Goal: Communication & Community: Answer question/provide support

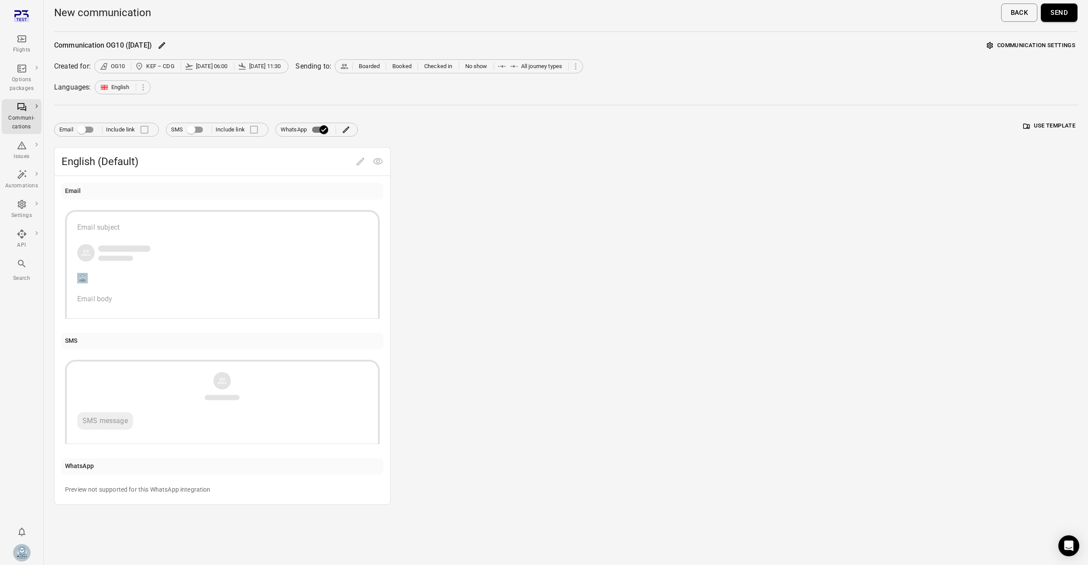
click at [19, 48] on div "Flights" at bounding box center [21, 50] width 33 height 9
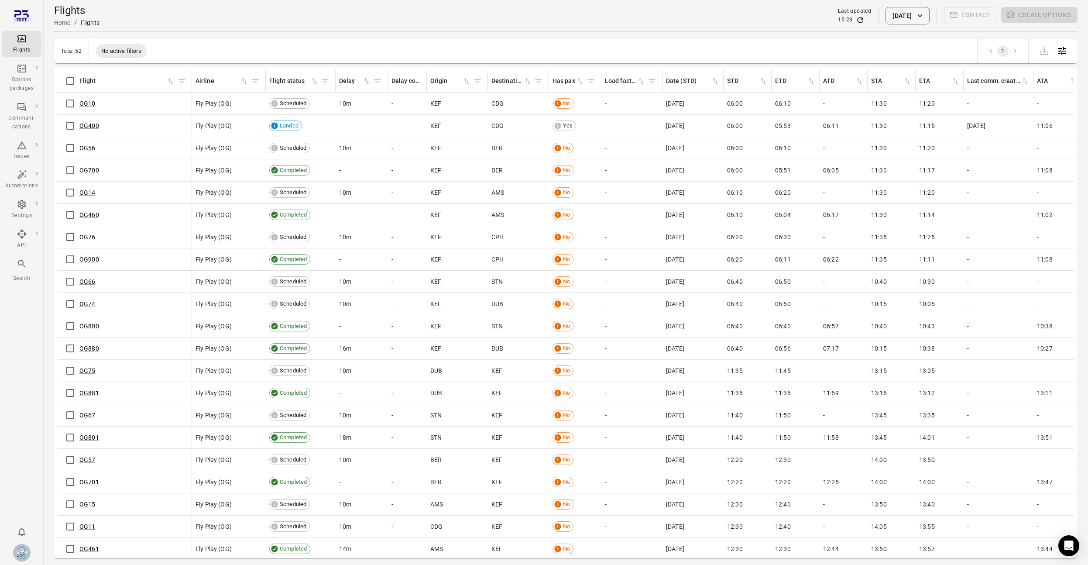
click at [34, 47] on div "Flights" at bounding box center [21, 50] width 33 height 9
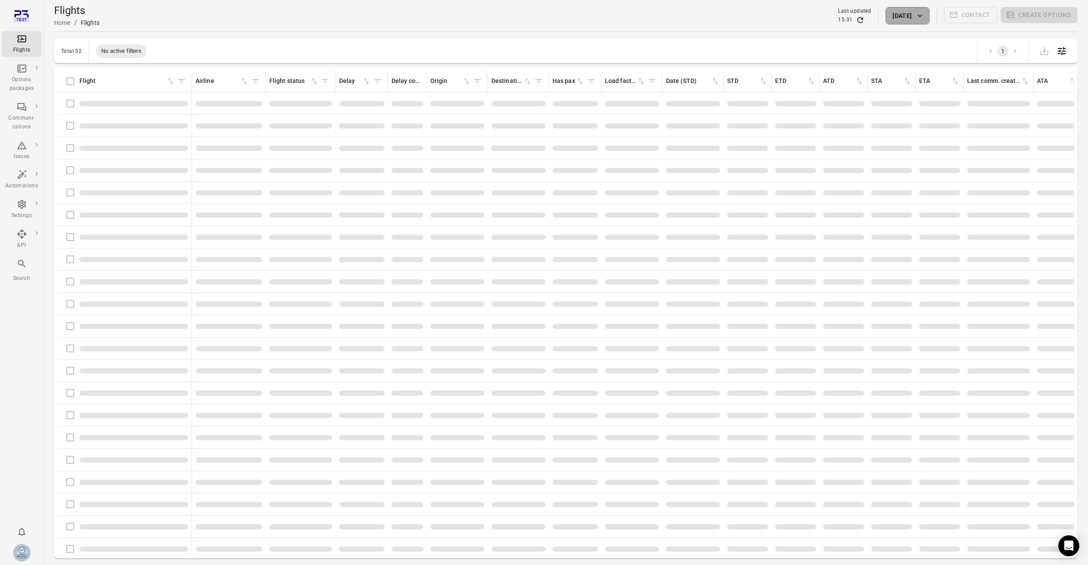
click at [921, 23] on button "13 Aug 2025" at bounding box center [908, 15] width 44 height 17
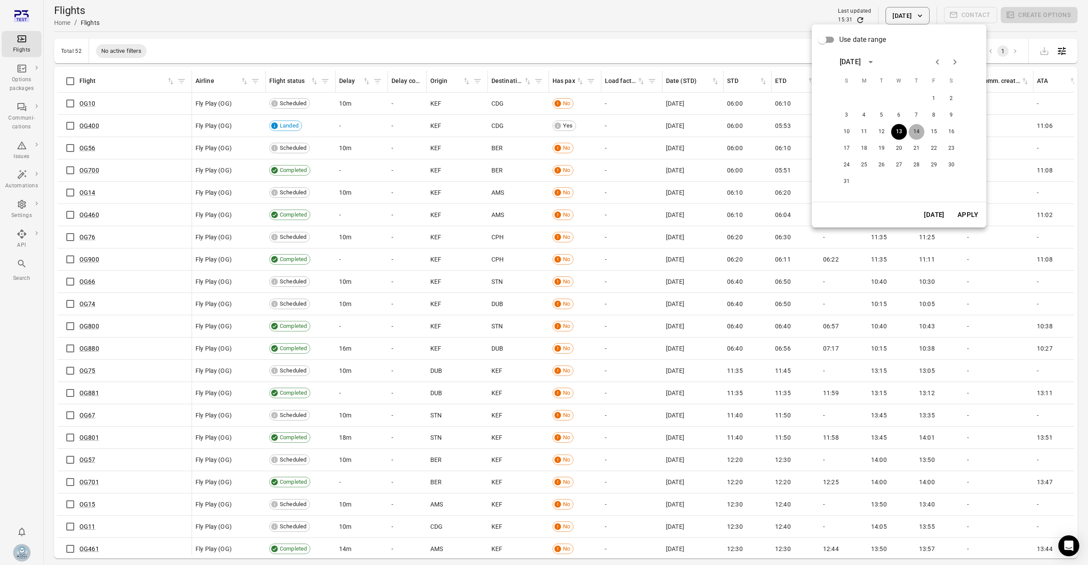
click at [918, 134] on button "14" at bounding box center [917, 132] width 16 height 16
click at [970, 210] on button "Apply" at bounding box center [968, 215] width 30 height 18
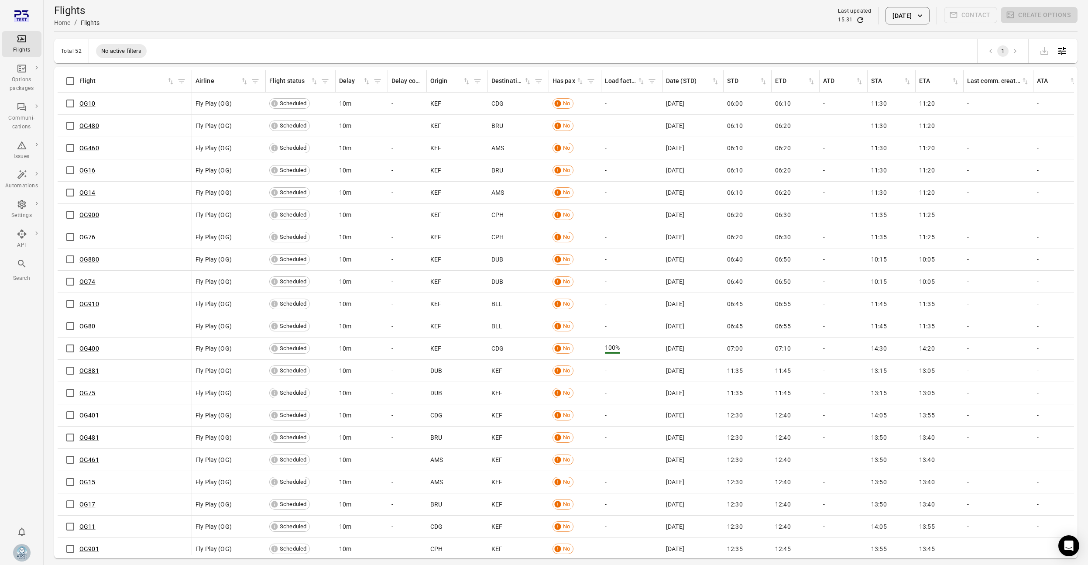
click at [176, 77] on button "Filter by flight" at bounding box center [181, 81] width 13 height 13
click at [166, 142] on div "Operators   * Equals ****** Operators   * Flight   * Flight   *" at bounding box center [181, 144] width 175 height 56
click at [166, 148] on input "Flight   *" at bounding box center [181, 156] width 161 height 17
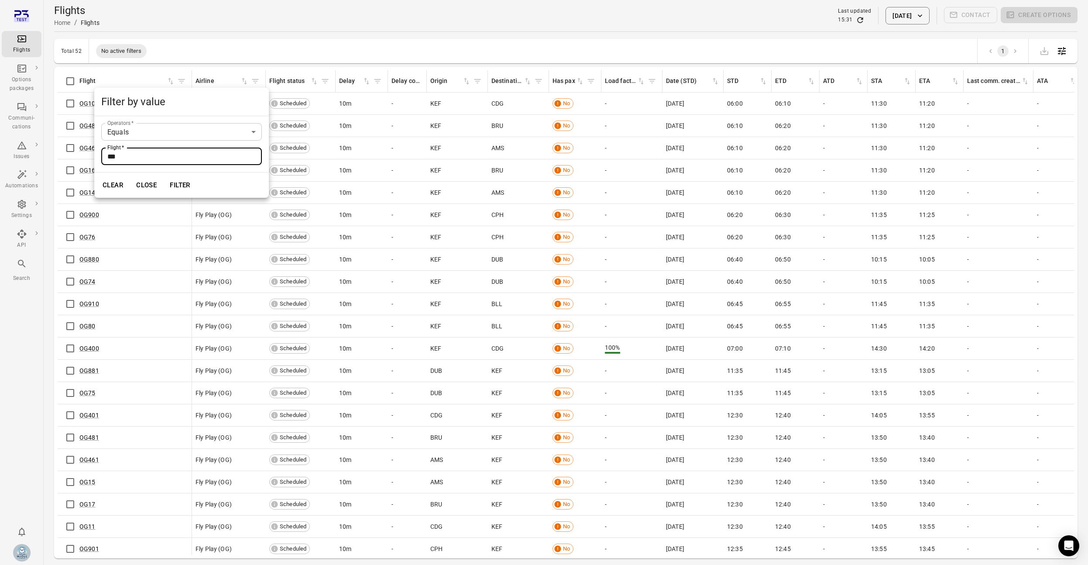
type input "***"
click at [165, 176] on button "Filter" at bounding box center [180, 185] width 30 height 18
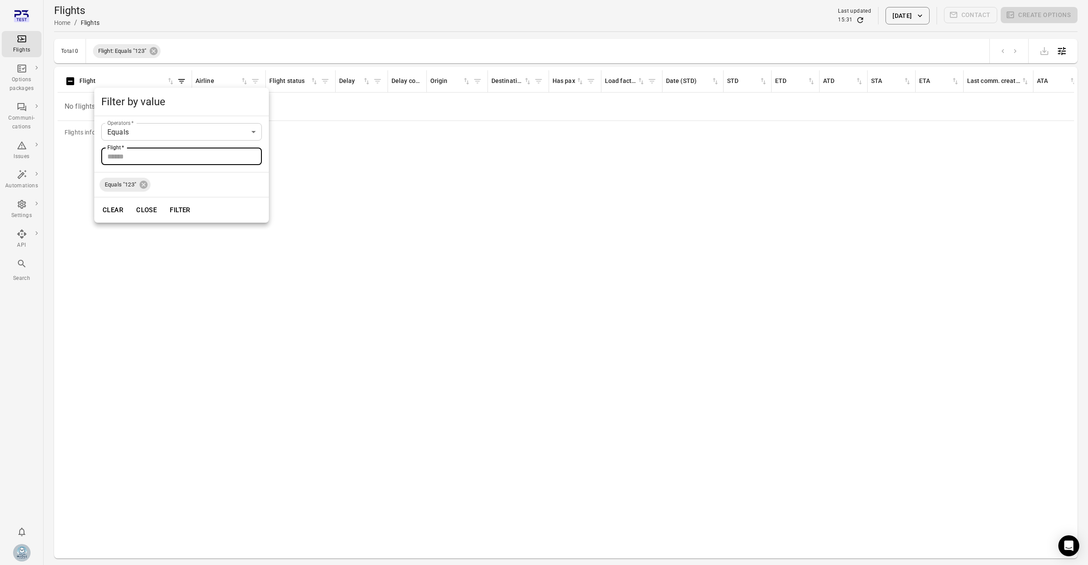
click at [143, 158] on input "Flight   *" at bounding box center [181, 156] width 161 height 17
type input "*****"
click at [138, 187] on span "Equals "123"" at bounding box center [121, 184] width 42 height 9
click at [141, 186] on icon at bounding box center [144, 185] width 8 height 8
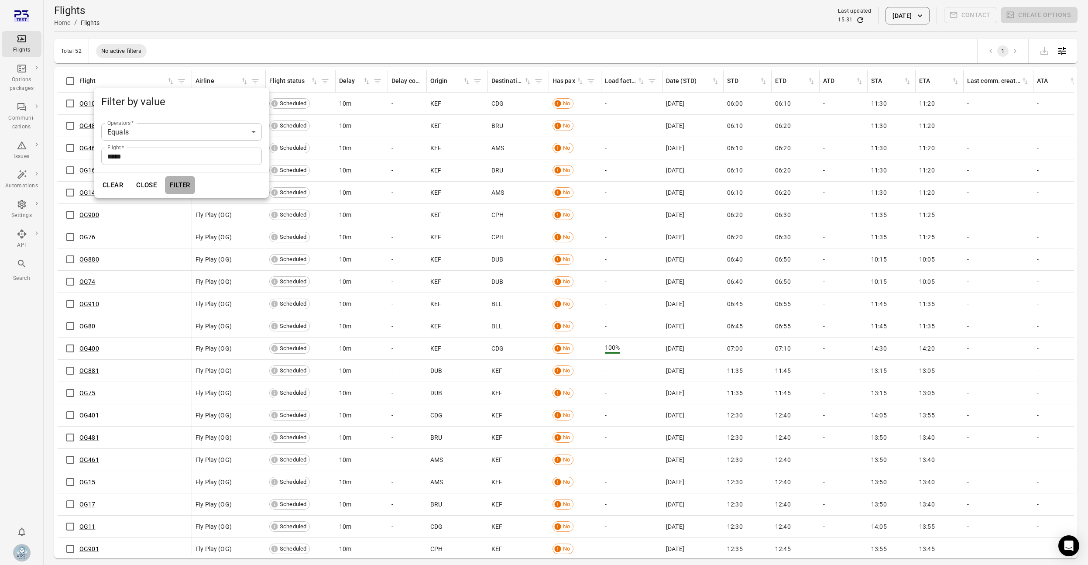
click at [187, 185] on button "Filter" at bounding box center [180, 185] width 30 height 18
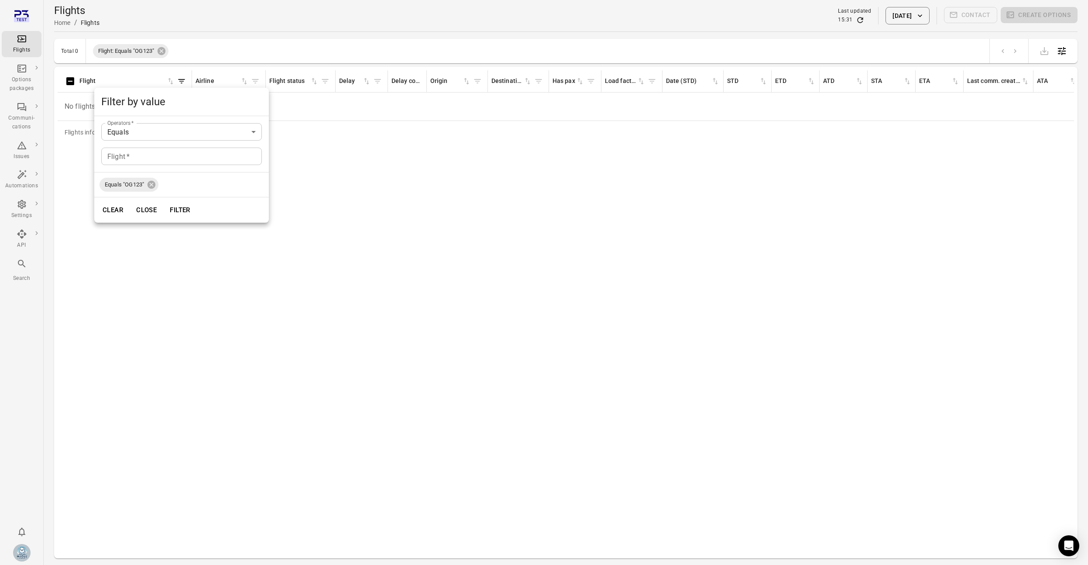
click at [202, 222] on div "Clear Close Filter" at bounding box center [181, 209] width 175 height 25
click at [320, 224] on div at bounding box center [544, 282] width 1088 height 565
click at [856, 21] on icon "Refresh data" at bounding box center [860, 20] width 9 height 9
click at [165, 55] on icon at bounding box center [162, 51] width 10 height 10
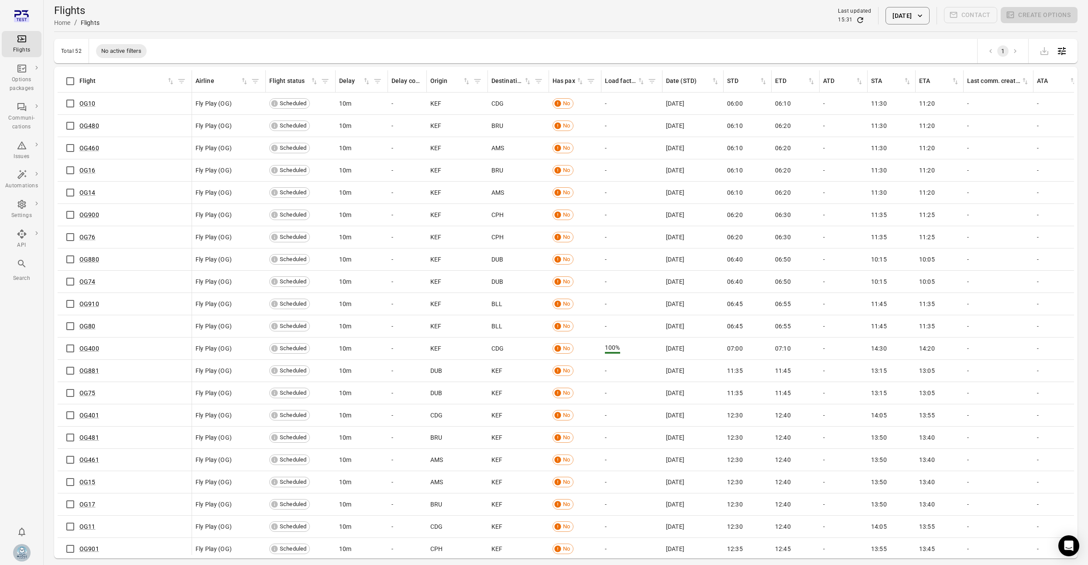
click at [856, 19] on icon "Refresh data" at bounding box center [860, 20] width 9 height 9
click at [108, 101] on icon "Flights information" at bounding box center [103, 103] width 9 height 9
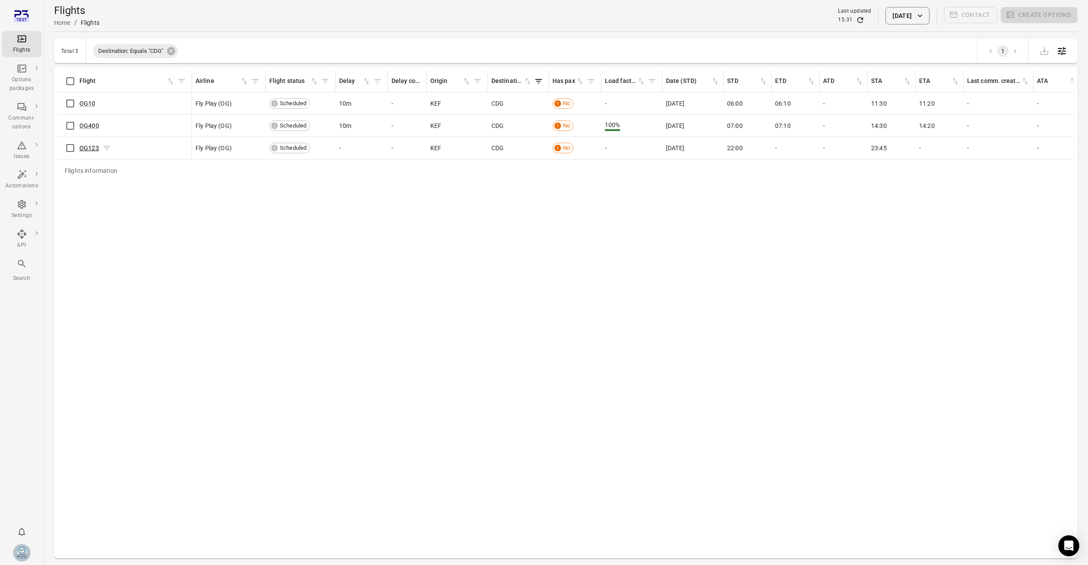
click at [96, 150] on link "OG123" at bounding box center [89, 148] width 20 height 7
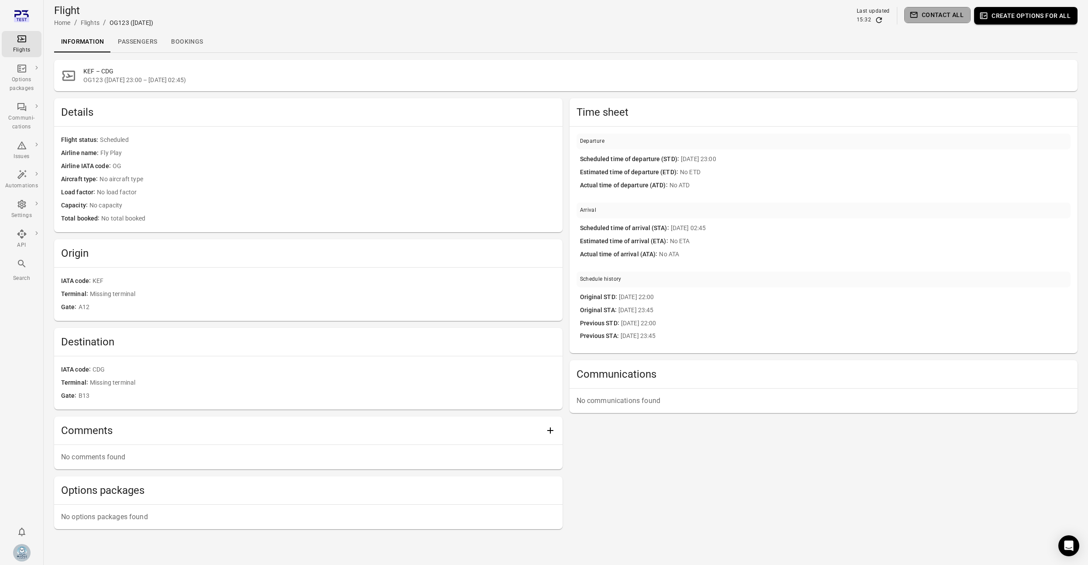
click at [939, 17] on button "Contact all" at bounding box center [938, 15] width 66 height 16
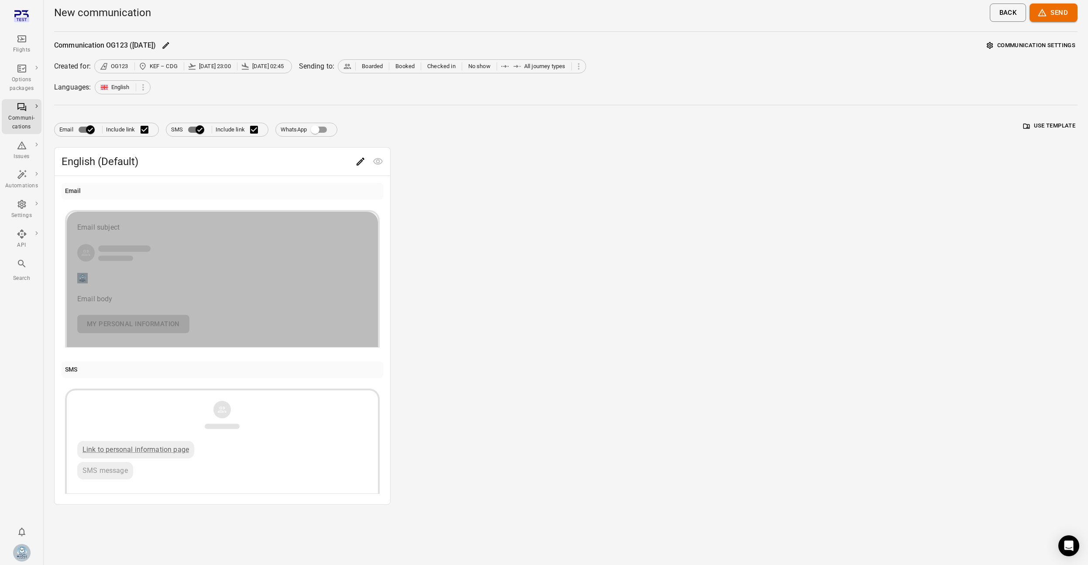
click at [285, 262] on div "Email subject Email body My personal information" at bounding box center [222, 277] width 290 height 111
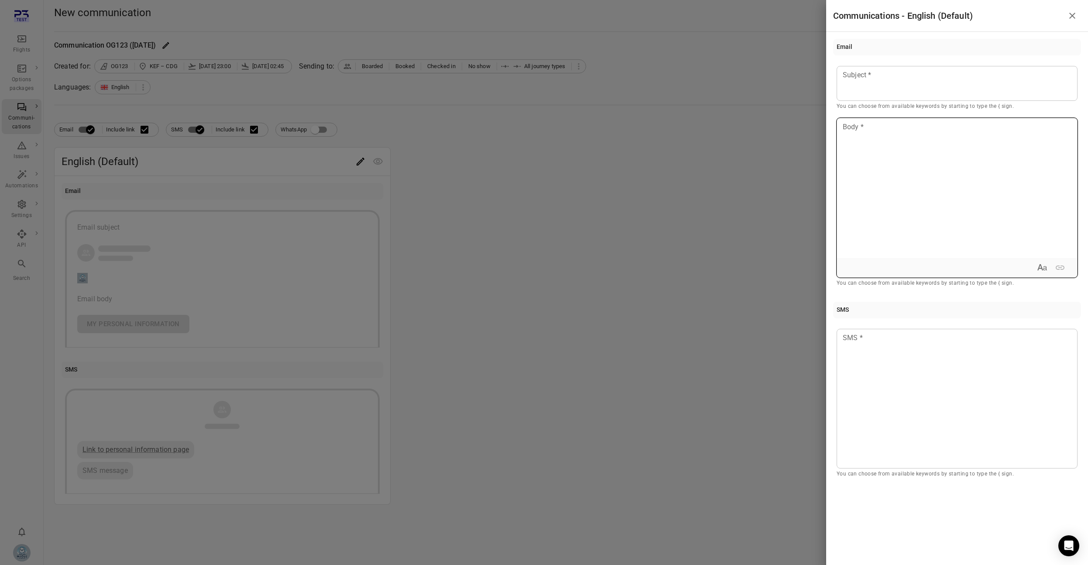
click at [897, 136] on div at bounding box center [957, 188] width 240 height 140
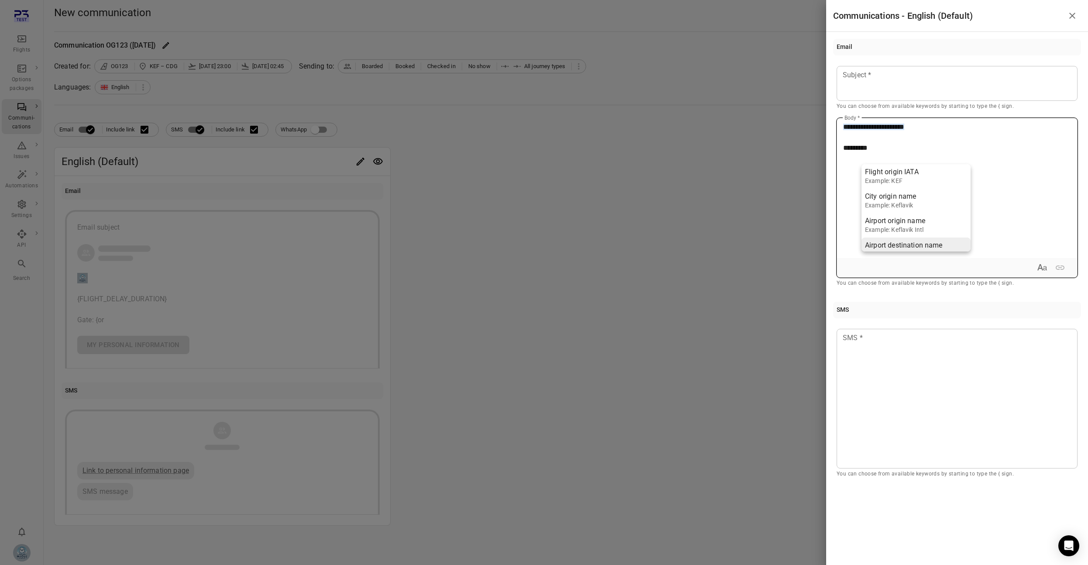
scroll to position [35, 0]
click at [951, 149] on p "**********" at bounding box center [958, 137] width 228 height 31
click at [854, 145] on span "*****" at bounding box center [852, 148] width 16 height 7
click at [1024, 151] on p "**********" at bounding box center [958, 137] width 228 height 31
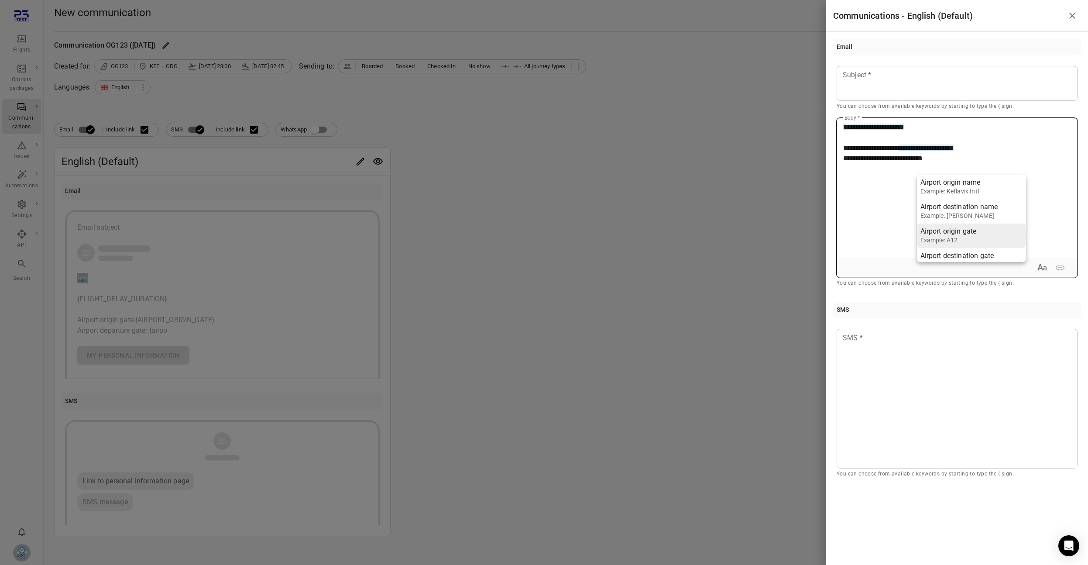
scroll to position [10, 0]
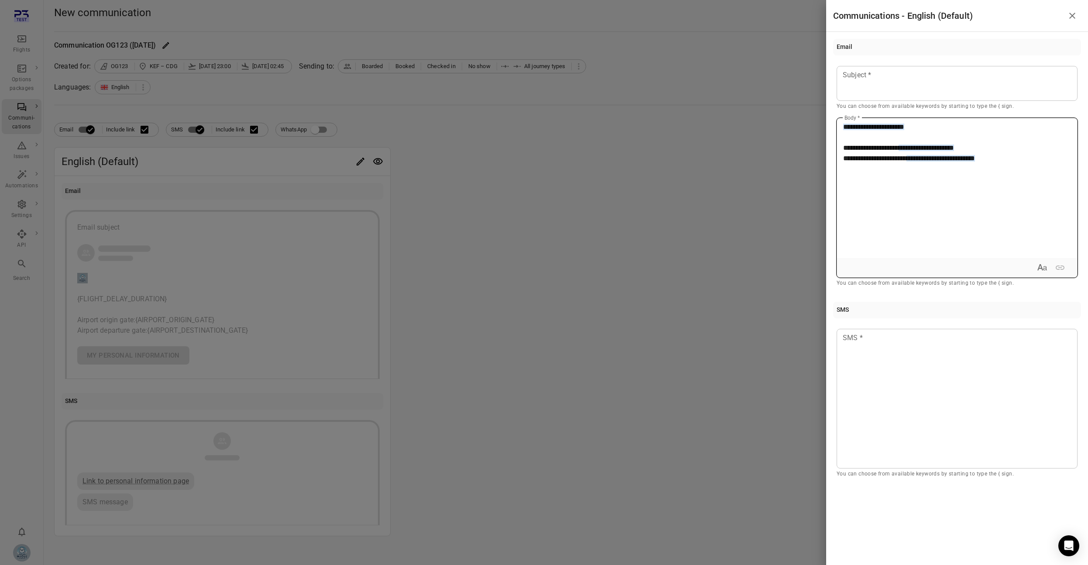
click at [938, 129] on p "**********" at bounding box center [958, 143] width 228 height 42
click at [940, 83] on div at bounding box center [957, 83] width 241 height 35
click at [561, 226] on div at bounding box center [544, 282] width 1088 height 565
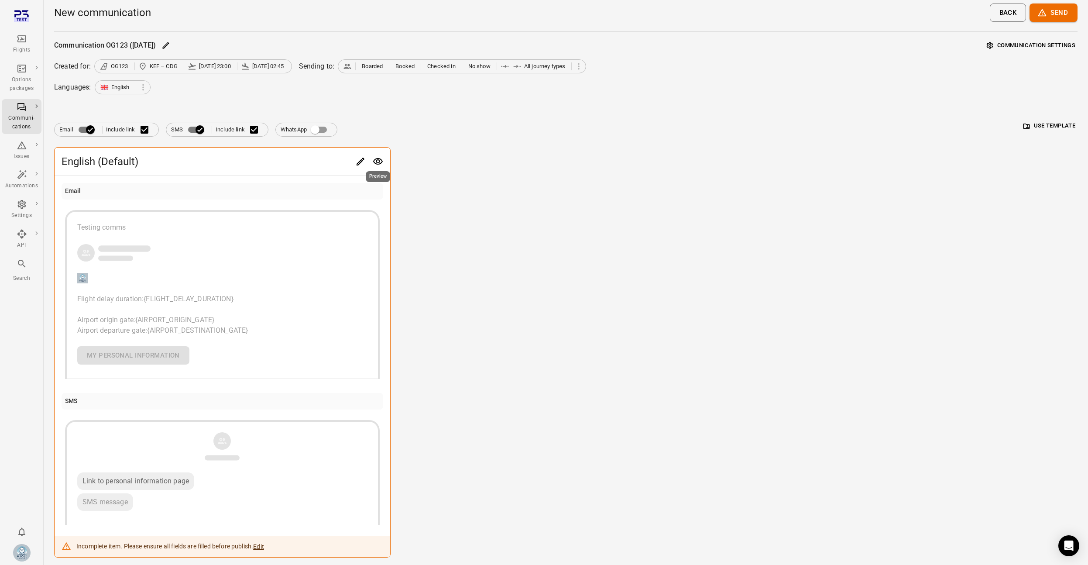
click at [379, 162] on icon "Preview" at bounding box center [378, 161] width 10 height 7
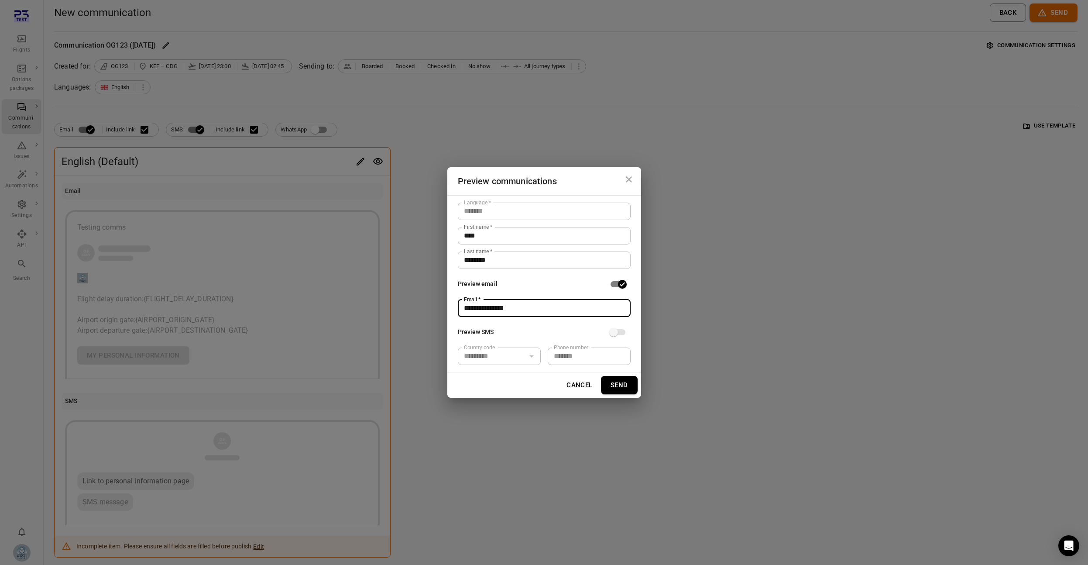
click at [529, 302] on input "**********" at bounding box center [544, 308] width 173 height 17
click at [623, 384] on button "Send" at bounding box center [619, 385] width 37 height 18
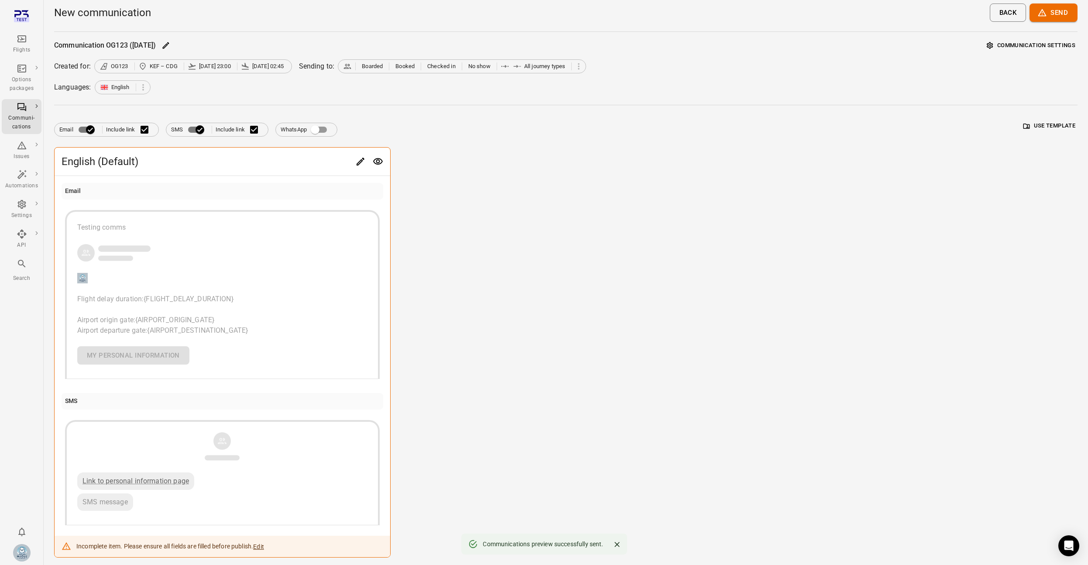
click at [256, 302] on p "Flight delay duration: {FLIGHT_DELAY_DURATION} Airport origin gate: {AIRPORT_OR…" at bounding box center [222, 315] width 290 height 42
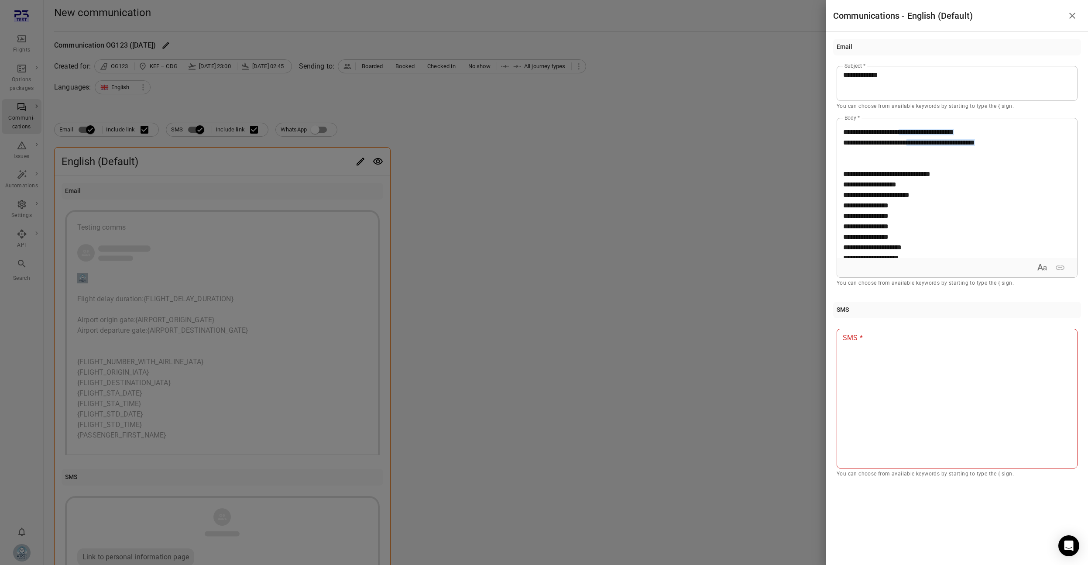
scroll to position [0, 0]
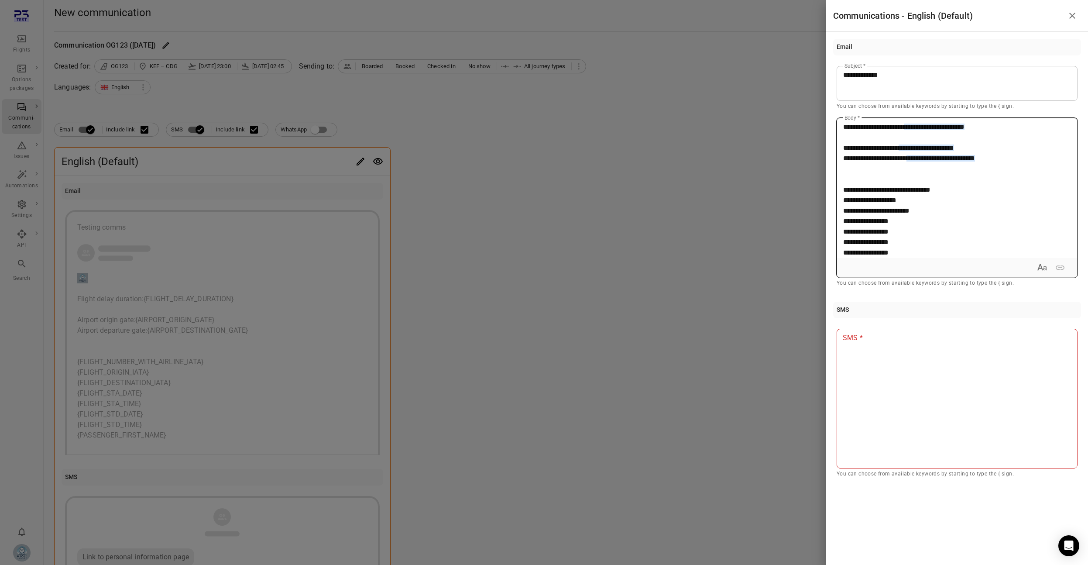
click at [975, 230] on p "**********" at bounding box center [958, 247] width 228 height 251
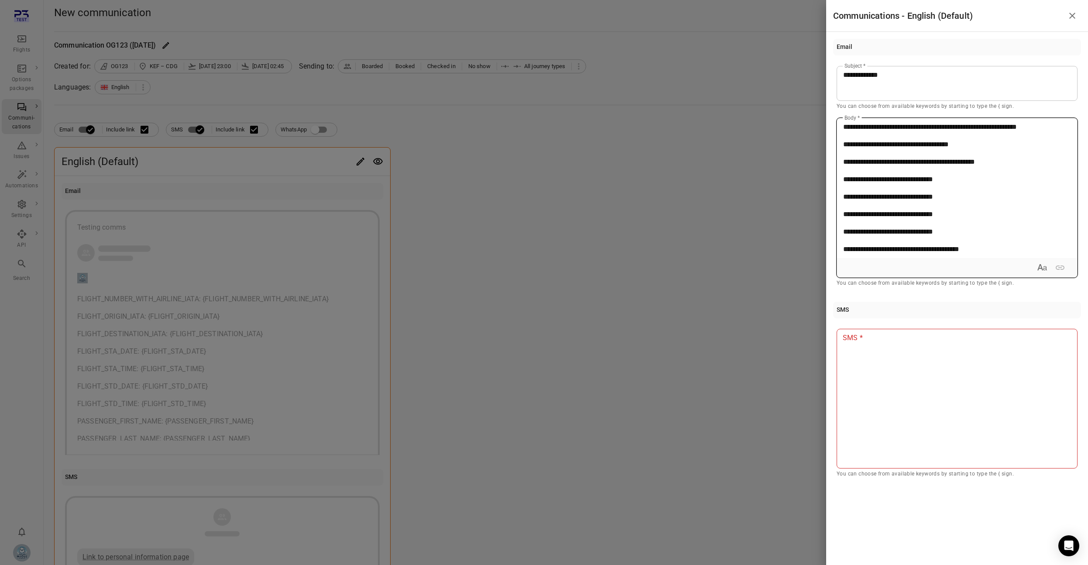
click at [902, 130] on span "**********" at bounding box center [931, 127] width 174 height 7
click at [985, 132] on p "**********" at bounding box center [958, 127] width 228 height 10
click at [732, 248] on div at bounding box center [544, 282] width 1088 height 565
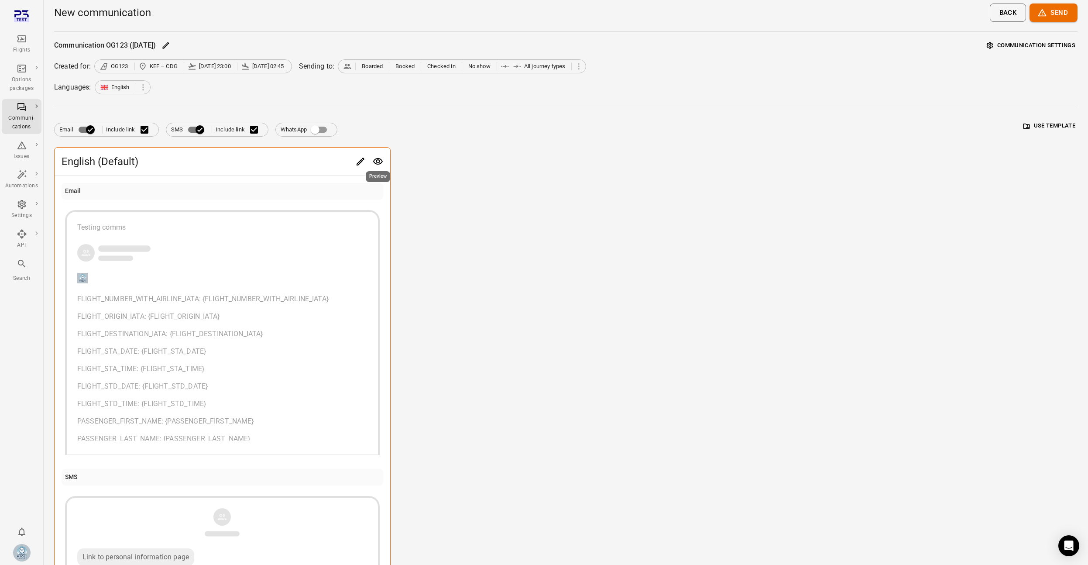
click at [375, 161] on icon "Preview" at bounding box center [378, 161] width 10 height 10
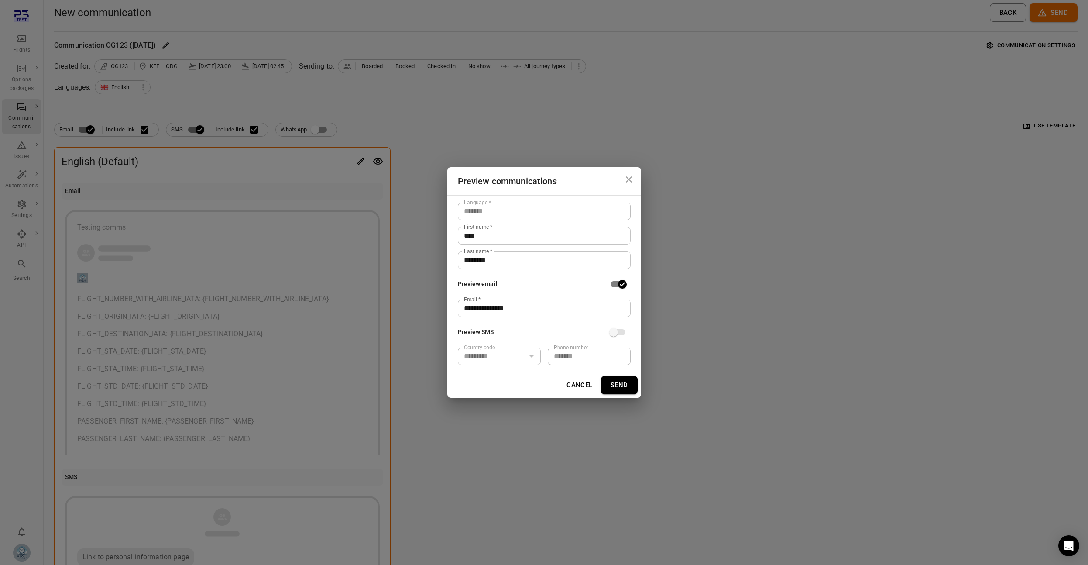
click at [615, 379] on button "Send" at bounding box center [619, 385] width 37 height 18
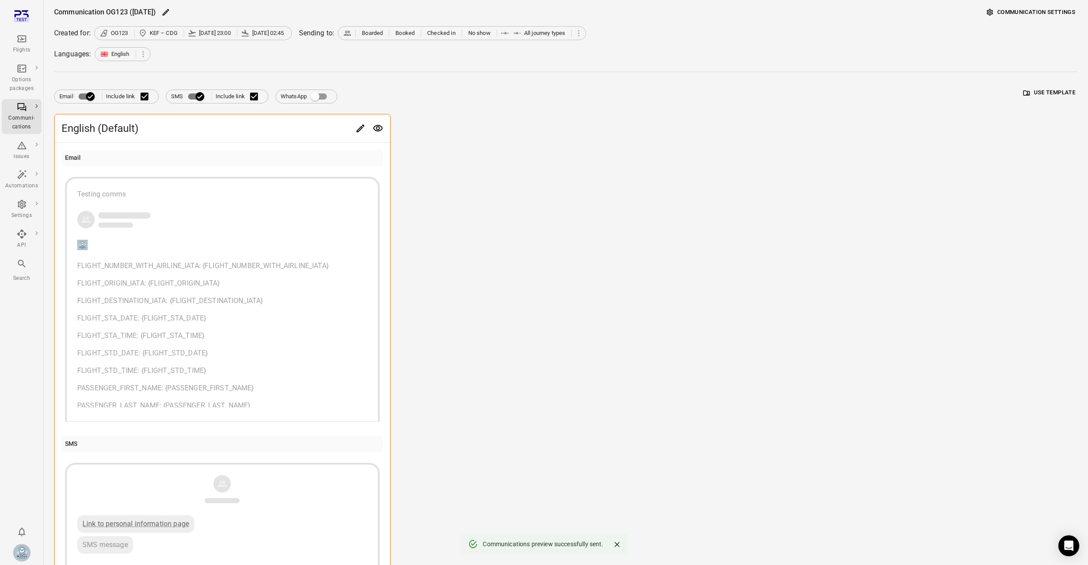
scroll to position [103, 0]
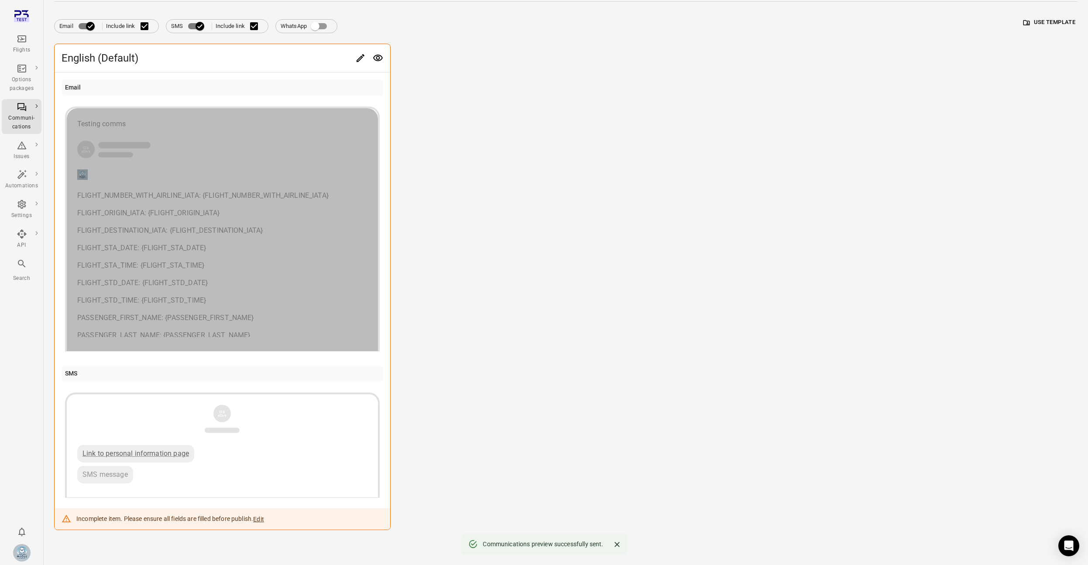
click at [306, 186] on div "Testing comms FLIGHT_NUMBER_WITH_AIRLINE_IATA: {FLIGHT_NUMBER_WITH_AIRLINE_IATA…" at bounding box center [222, 228] width 290 height 218
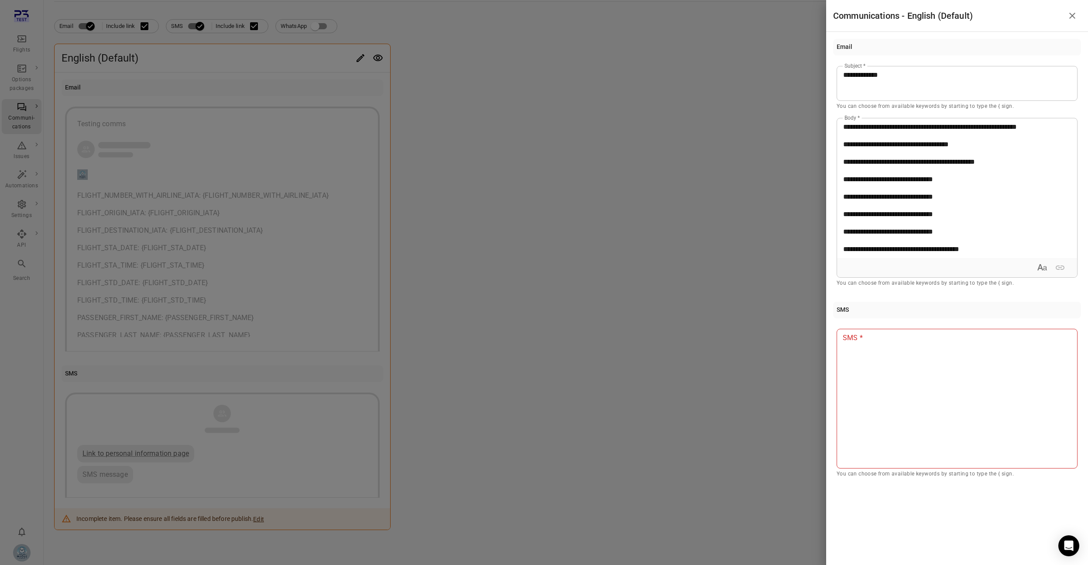
scroll to position [418, 0]
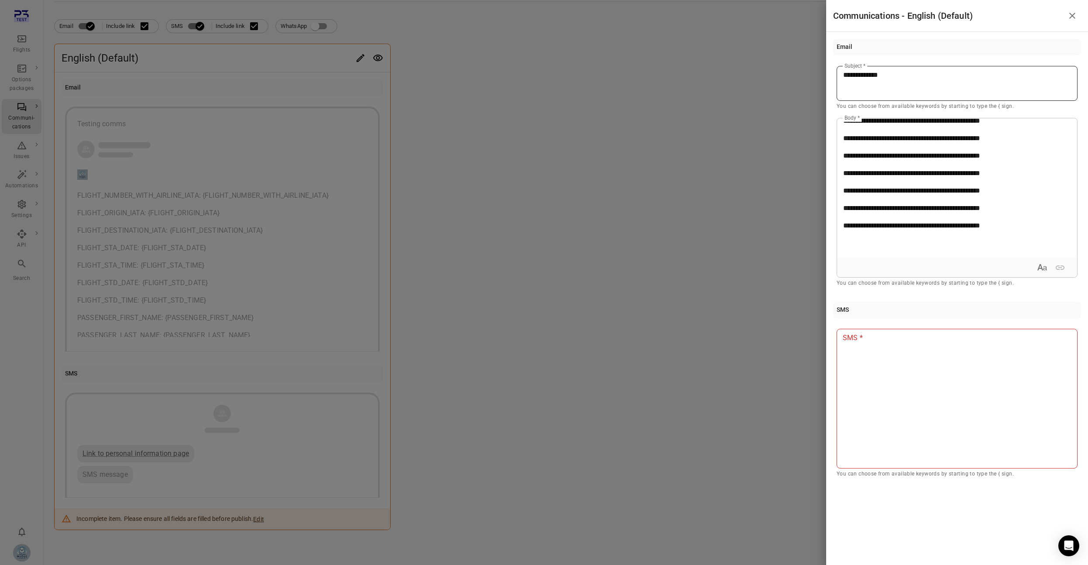
click at [970, 83] on div "**********" at bounding box center [957, 83] width 241 height 35
click at [760, 180] on div at bounding box center [544, 282] width 1088 height 565
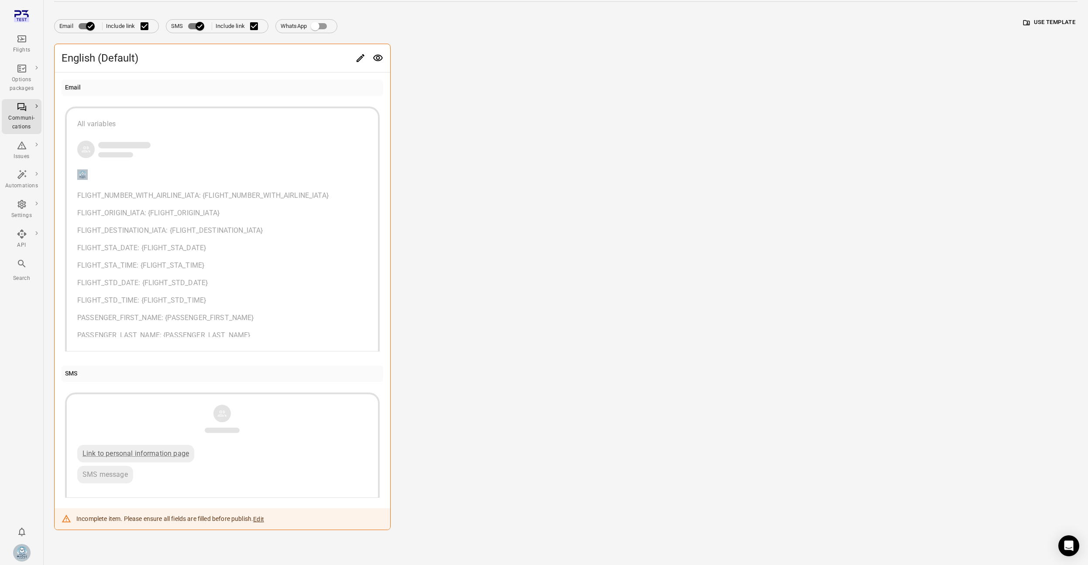
scroll to position [0, 0]
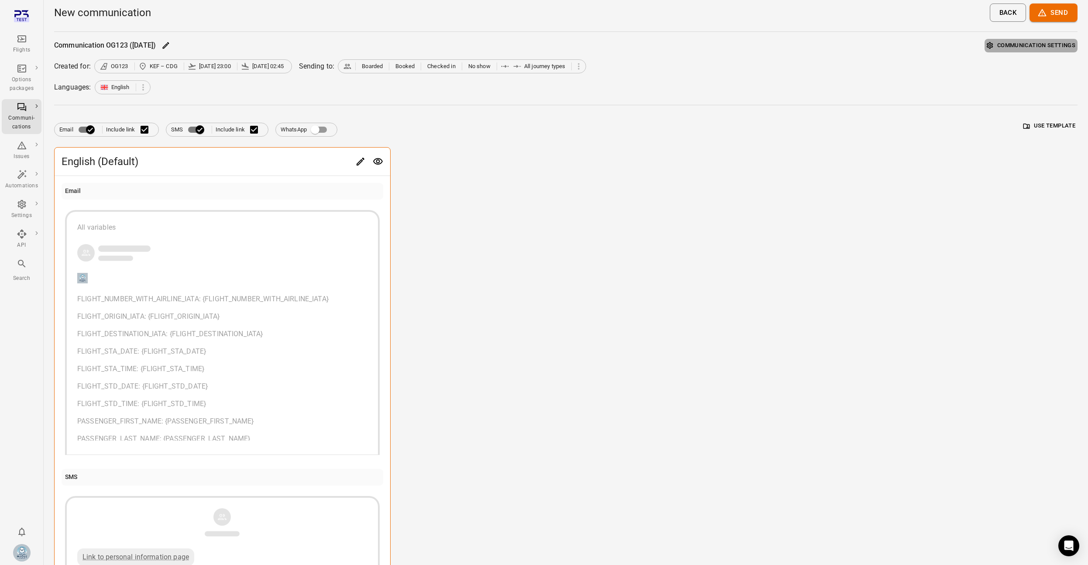
click at [1045, 43] on button "Communication settings" at bounding box center [1031, 46] width 93 height 14
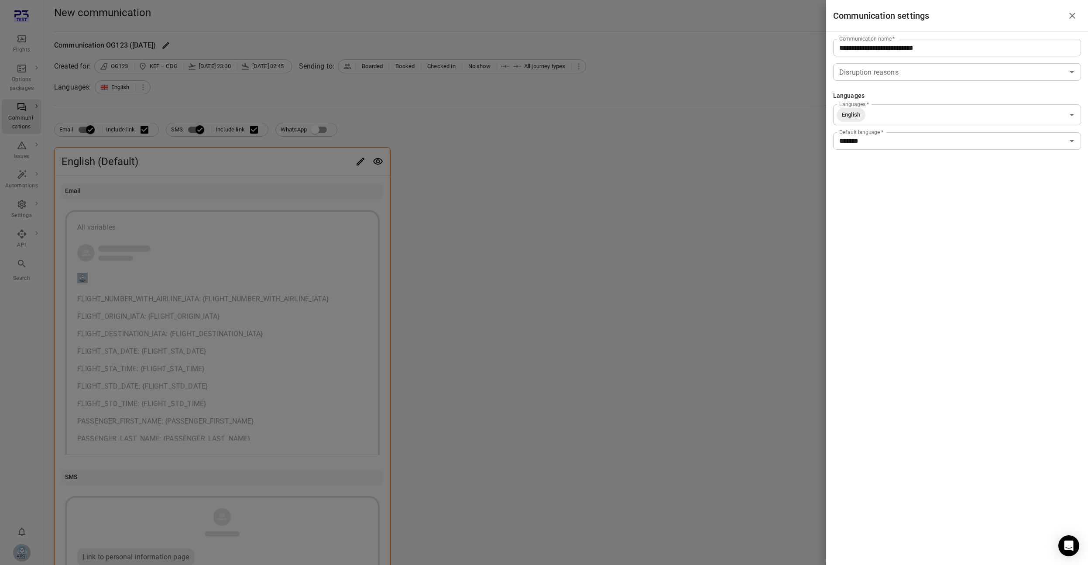
click at [706, 248] on div at bounding box center [544, 282] width 1088 height 565
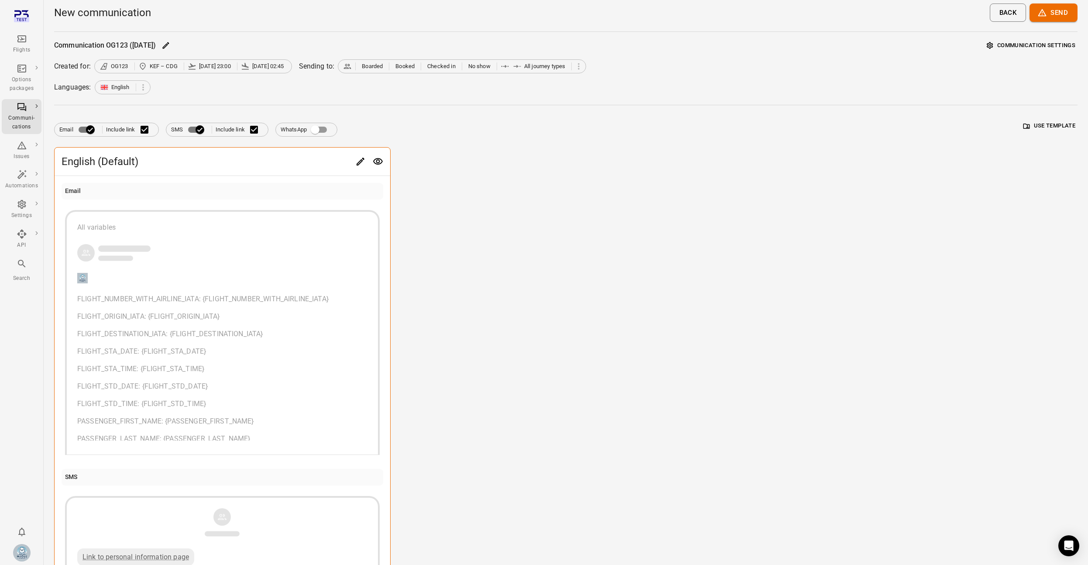
click at [706, 248] on div "English (Default) Email All variables FLIGHT_NUMBER_WITH_AIRLINE_IATA: {FLIGHT_…" at bounding box center [566, 390] width 1024 height 486
click at [1036, 133] on div "Email Include link SMS Include link WhatsApp Use template" at bounding box center [566, 126] width 1024 height 21
click at [1038, 126] on button "Use template" at bounding box center [1050, 126] width 56 height 14
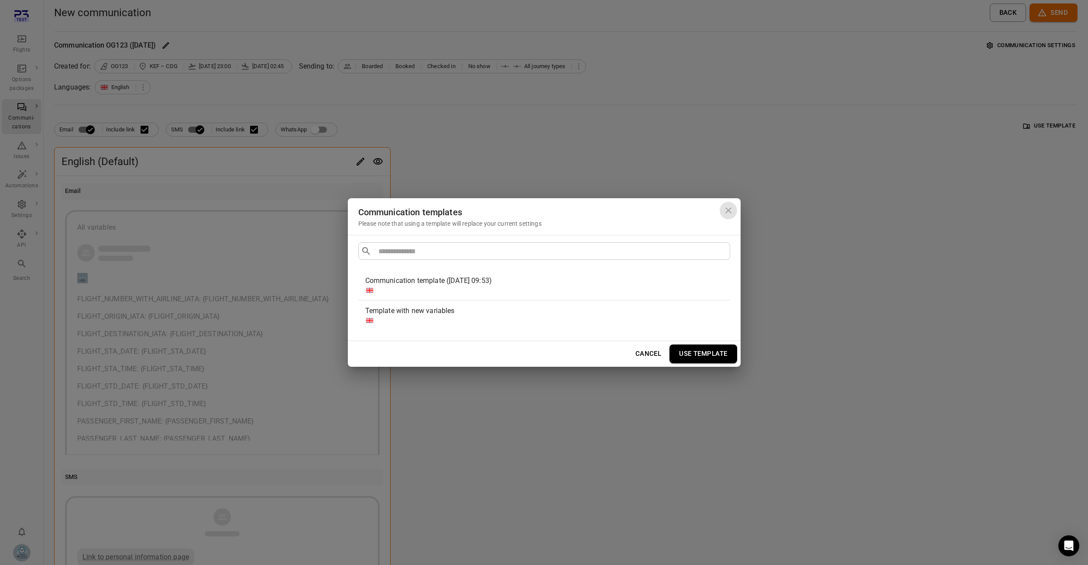
click at [723, 213] on icon "Close dialog" at bounding box center [728, 210] width 10 height 10
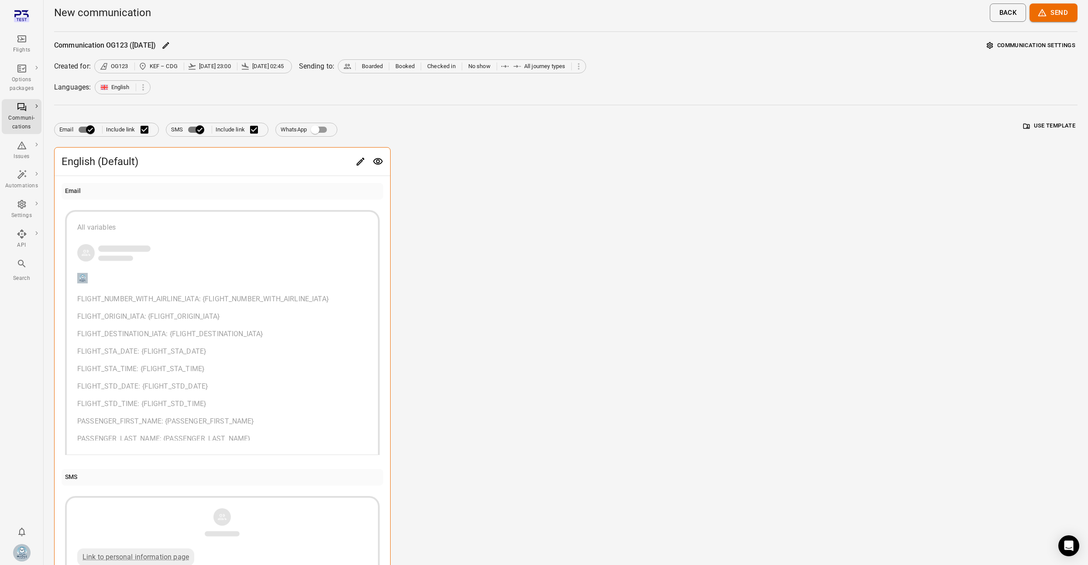
click at [224, 361] on div "FLIGHT_NUMBER_WITH_AIRLINE_IATA: {FLIGHT_NUMBER_WITH_AIRLINE_IATA} FLIGHT_ORIGI…" at bounding box center [222, 566] width 290 height 545
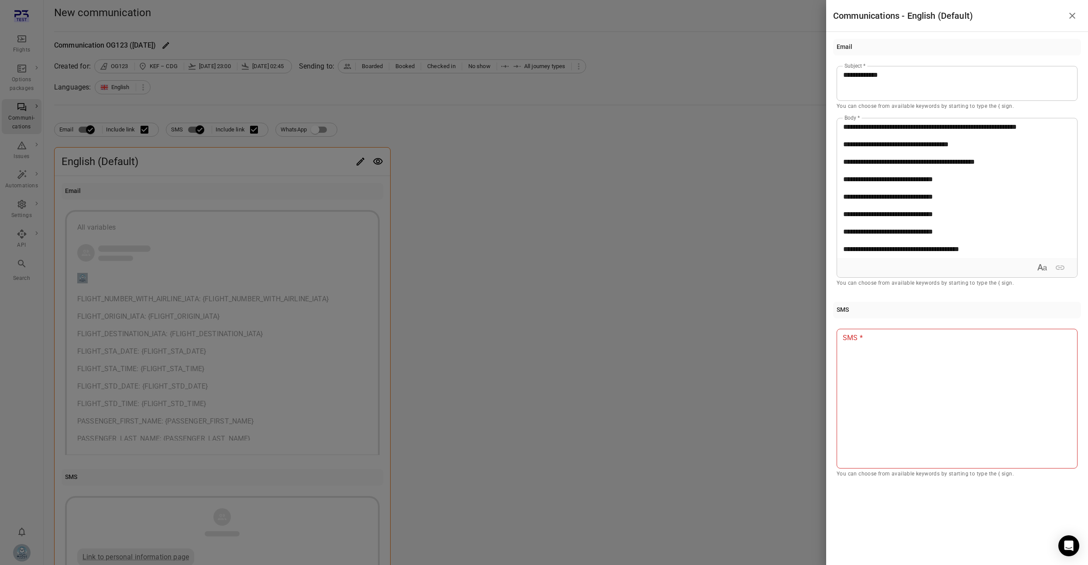
scroll to position [418, 0]
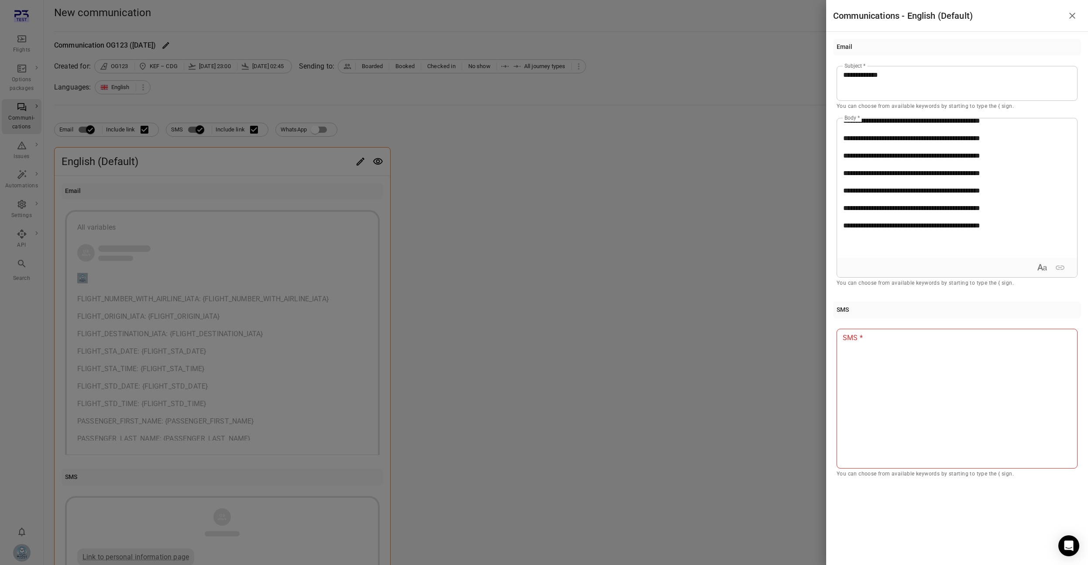
click at [961, 224] on div "**********" at bounding box center [957, 188] width 240 height 140
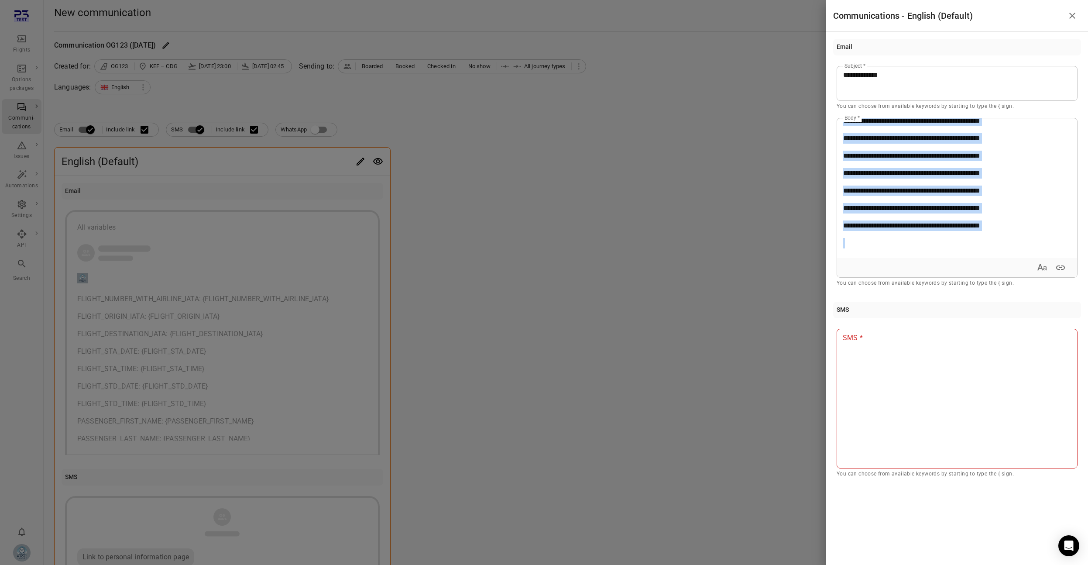
copy div "**********"
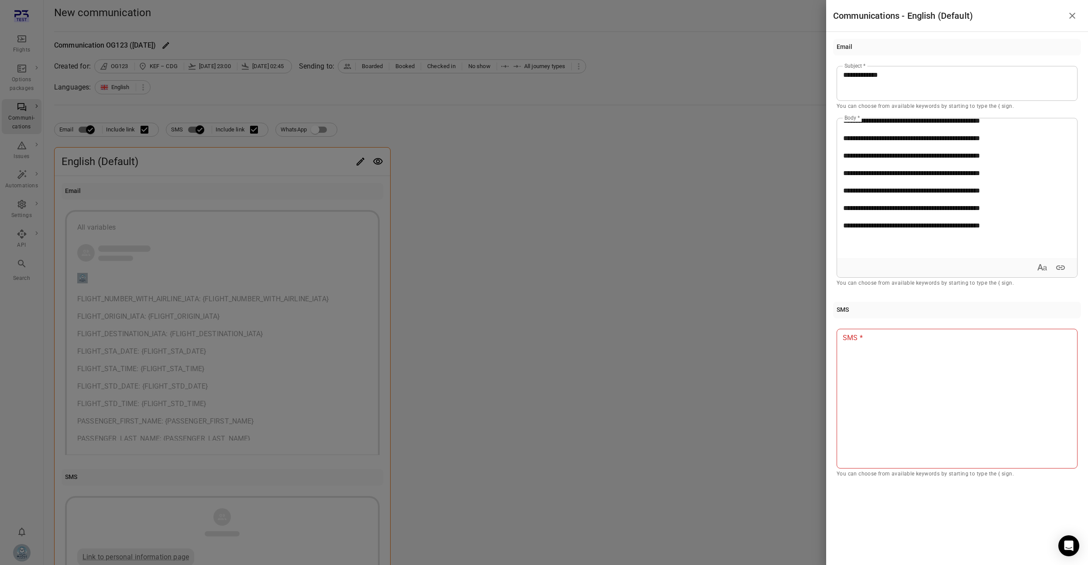
click at [578, 277] on div at bounding box center [544, 282] width 1088 height 565
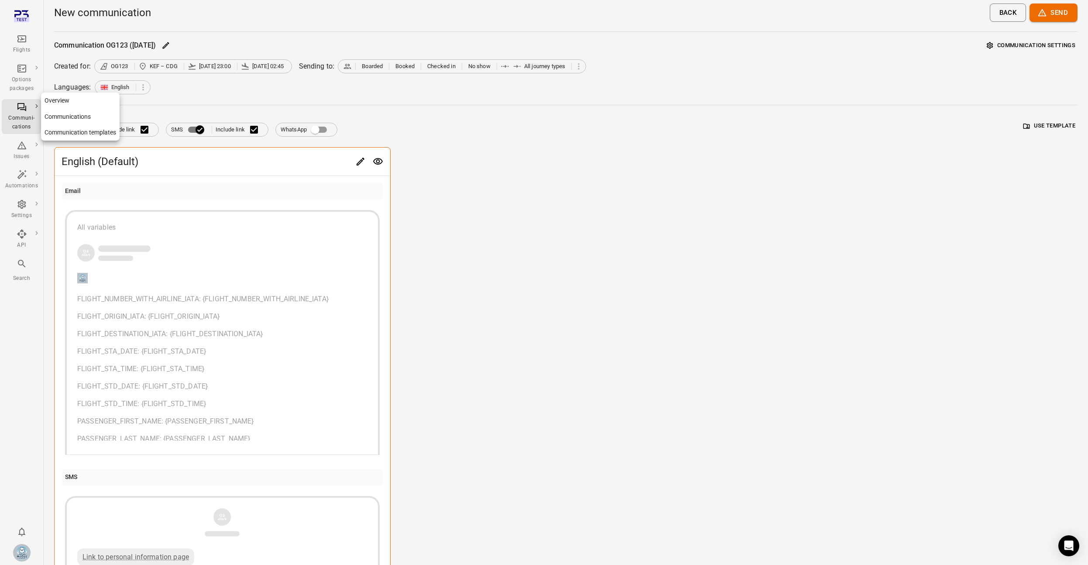
click at [72, 128] on link "Communication templates" at bounding box center [80, 132] width 79 height 16
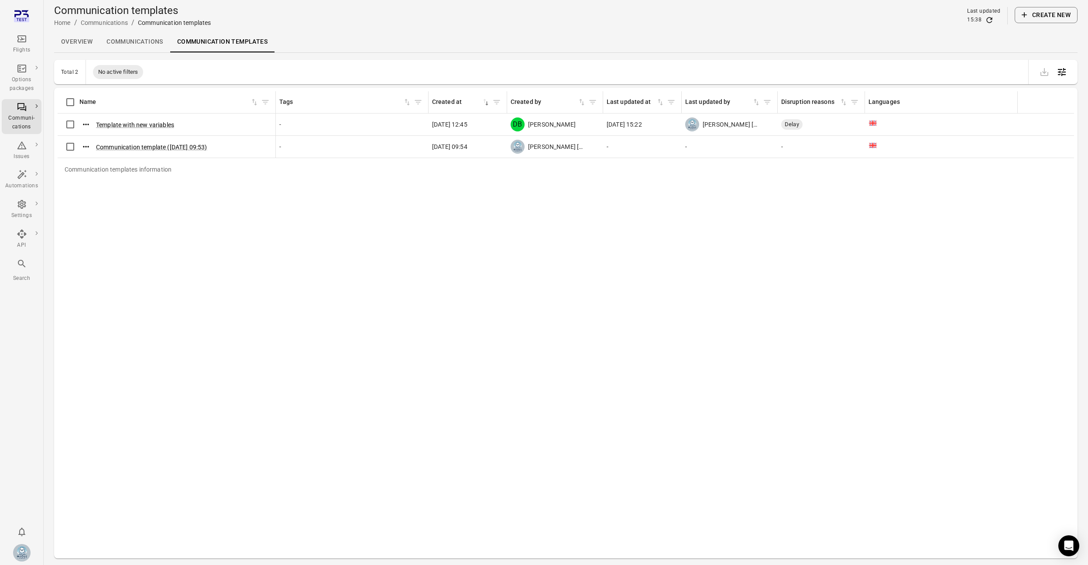
click at [1056, 14] on button "Create new" at bounding box center [1046, 15] width 63 height 16
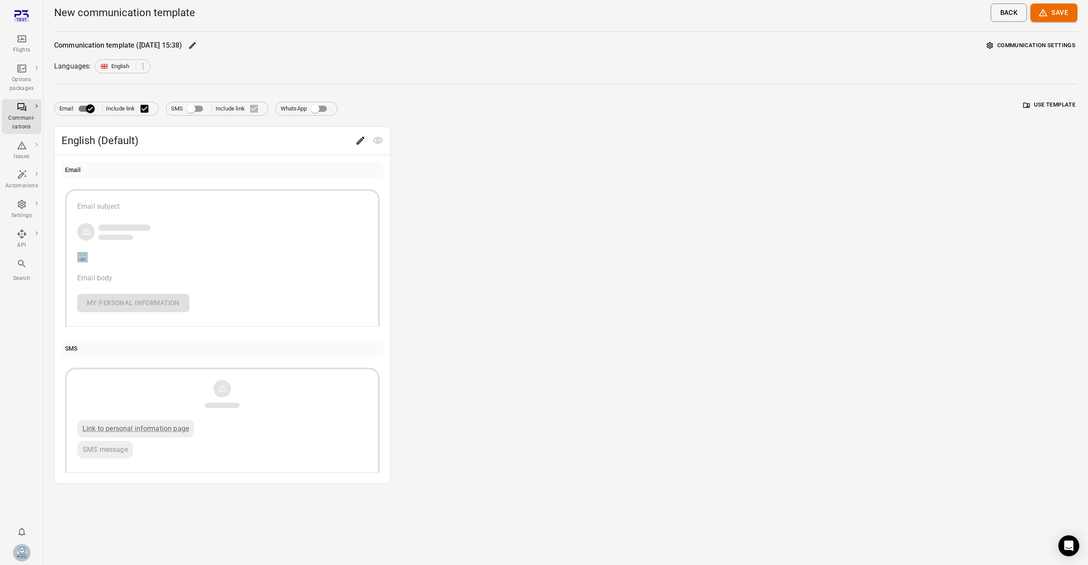
click at [207, 213] on div "Email subject Email body My personal information" at bounding box center [222, 256] width 290 height 111
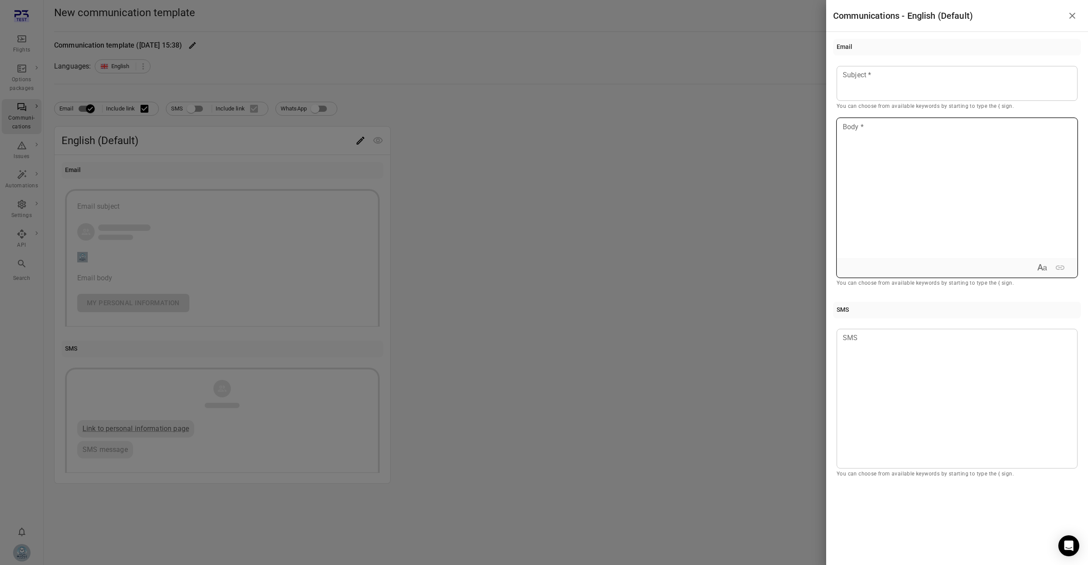
click at [881, 152] on div at bounding box center [957, 188] width 240 height 140
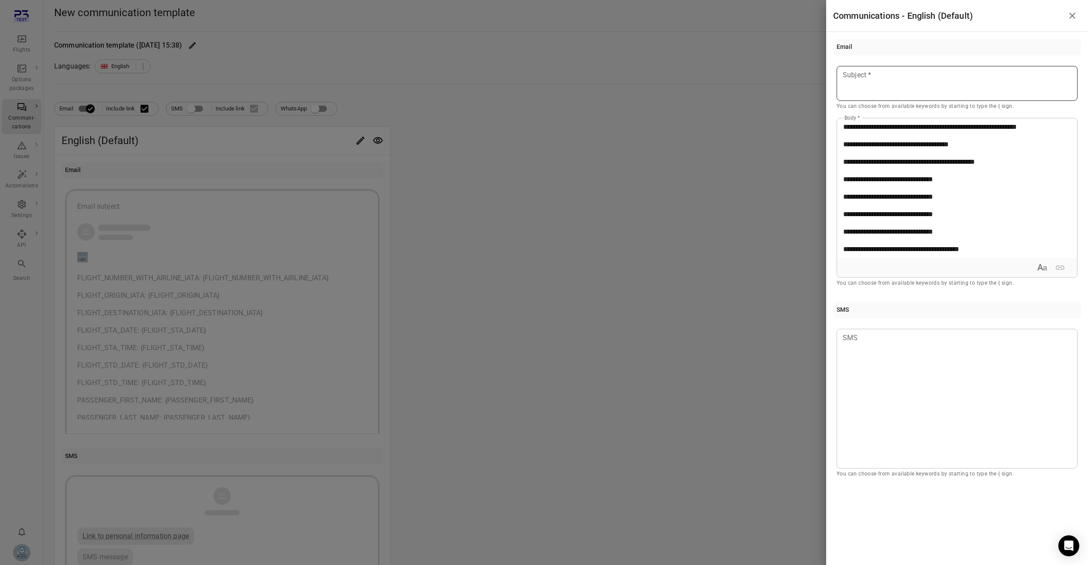
click at [877, 69] on div at bounding box center [957, 83] width 241 height 35
click at [631, 113] on div at bounding box center [544, 282] width 1088 height 565
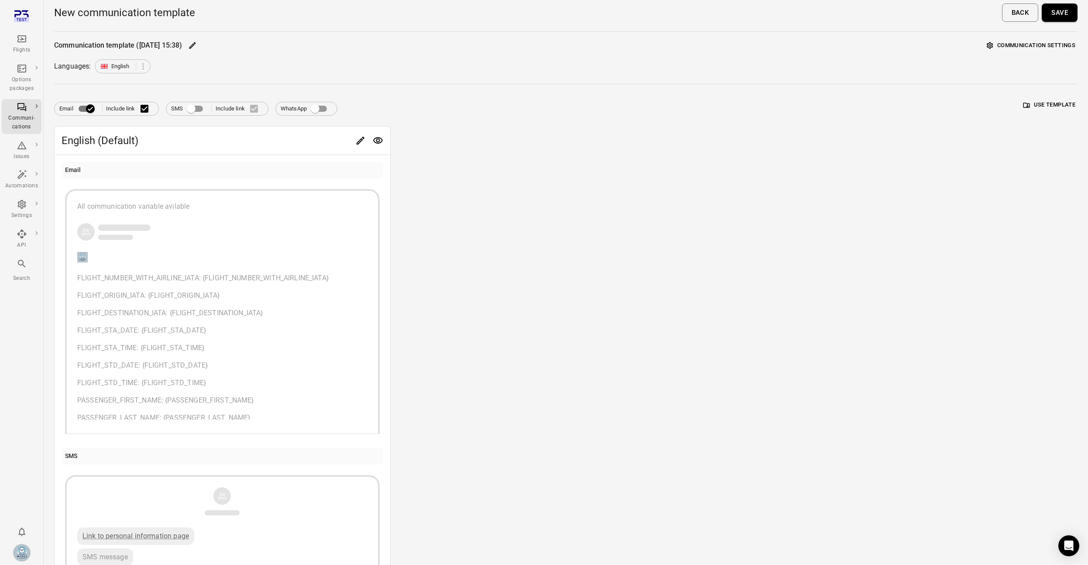
click at [1064, 19] on button "Save" at bounding box center [1060, 12] width 36 height 18
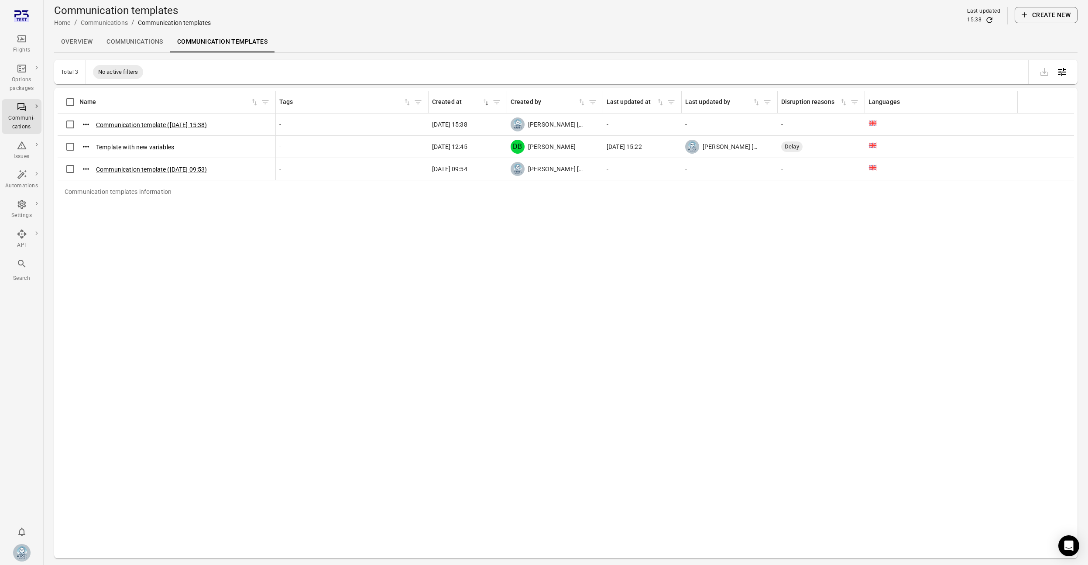
click at [372, 206] on div "Communication templates information Name Tags Created at sorted descending Crea…" at bounding box center [566, 323] width 1017 height 464
click at [194, 123] on button "Communication template (13 Aug 2025 15:38)" at bounding box center [151, 125] width 111 height 9
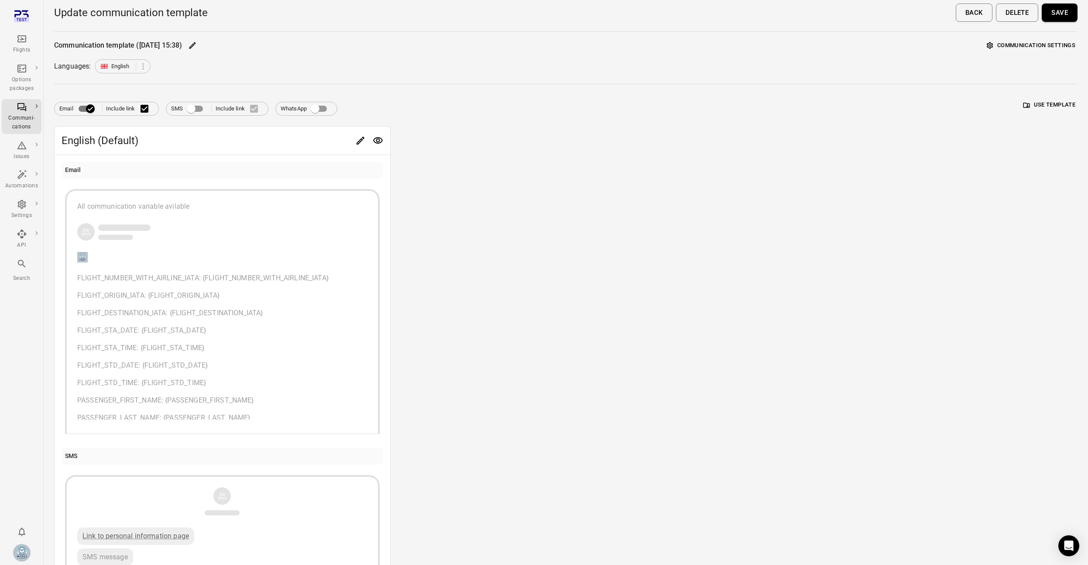
click at [219, 42] on div "Communication template (13 Aug 2025 15:38) Communication settings" at bounding box center [566, 46] width 1024 height 14
click at [196, 46] on icon "Edit" at bounding box center [192, 45] width 7 height 7
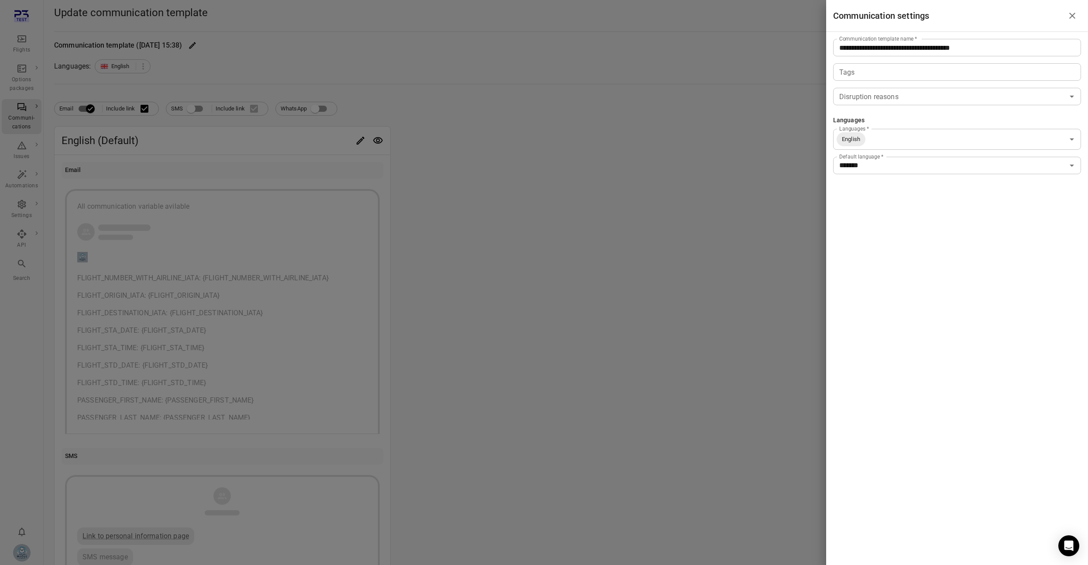
click at [1003, 45] on input "**********" at bounding box center [958, 47] width 248 height 17
type input "**********"
click at [722, 234] on div at bounding box center [544, 282] width 1088 height 565
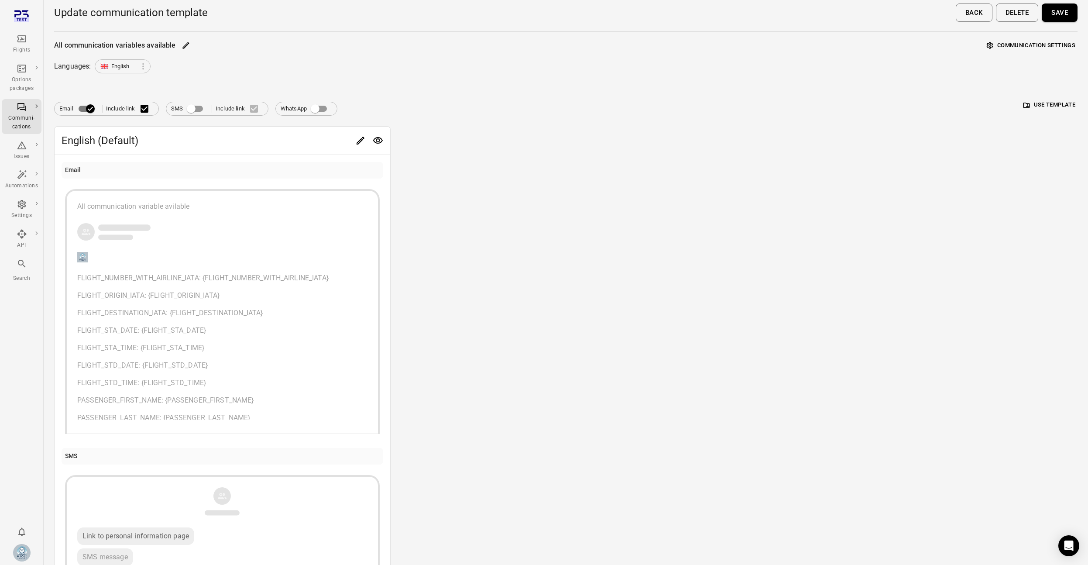
click at [1061, 16] on button "Save" at bounding box center [1060, 12] width 36 height 18
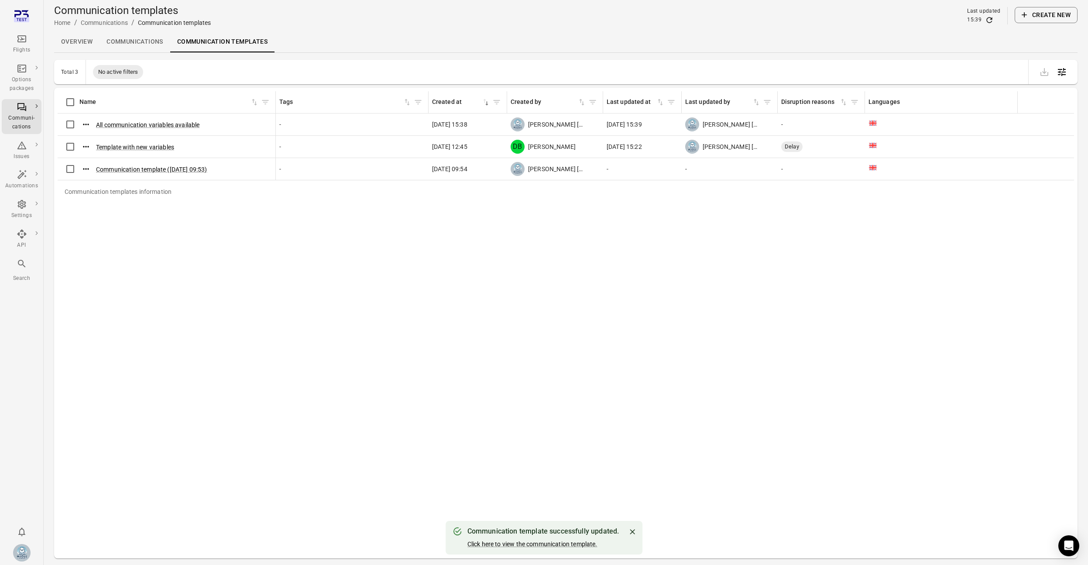
click at [589, 291] on div "Communication templates information Name Tags Created at sorted descending Crea…" at bounding box center [566, 323] width 1017 height 464
click at [29, 38] on div "Flights" at bounding box center [21, 44] width 33 height 21
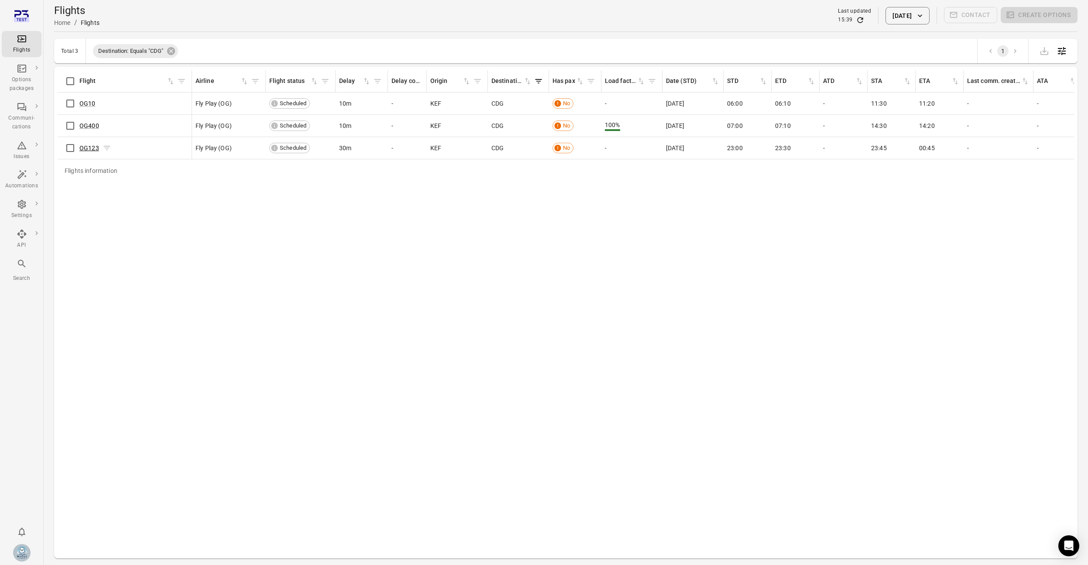
click at [93, 146] on link "OG123" at bounding box center [89, 148] width 20 height 7
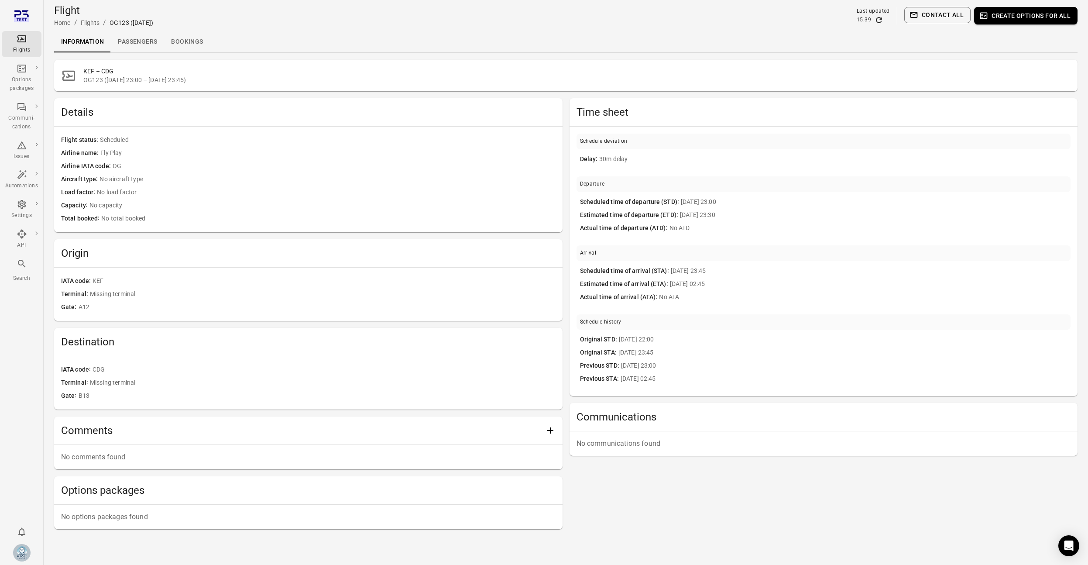
click at [944, 18] on button "Contact all" at bounding box center [938, 15] width 66 height 16
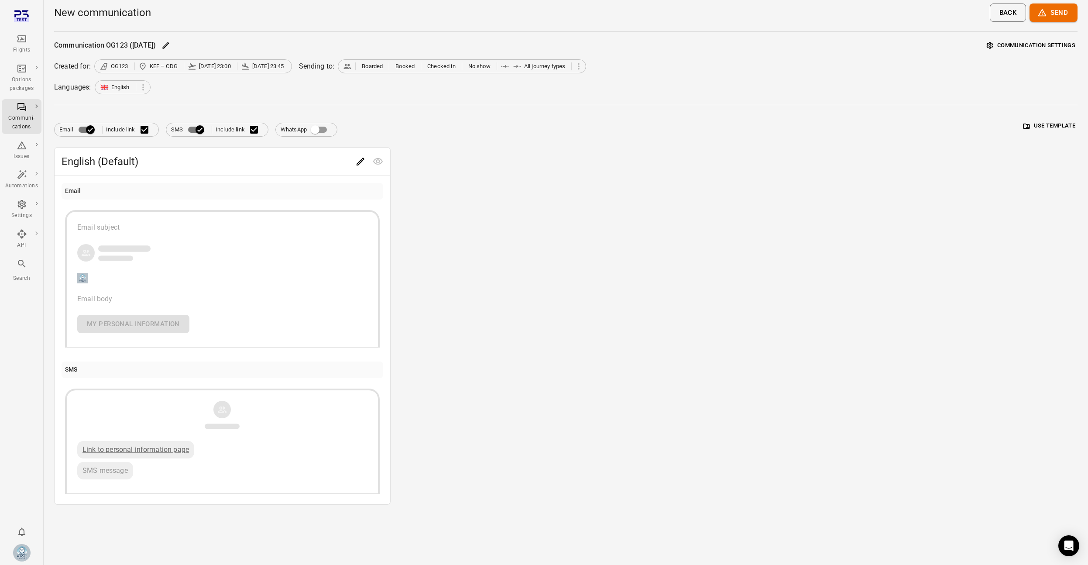
click at [1063, 126] on button "Use template" at bounding box center [1050, 126] width 56 height 14
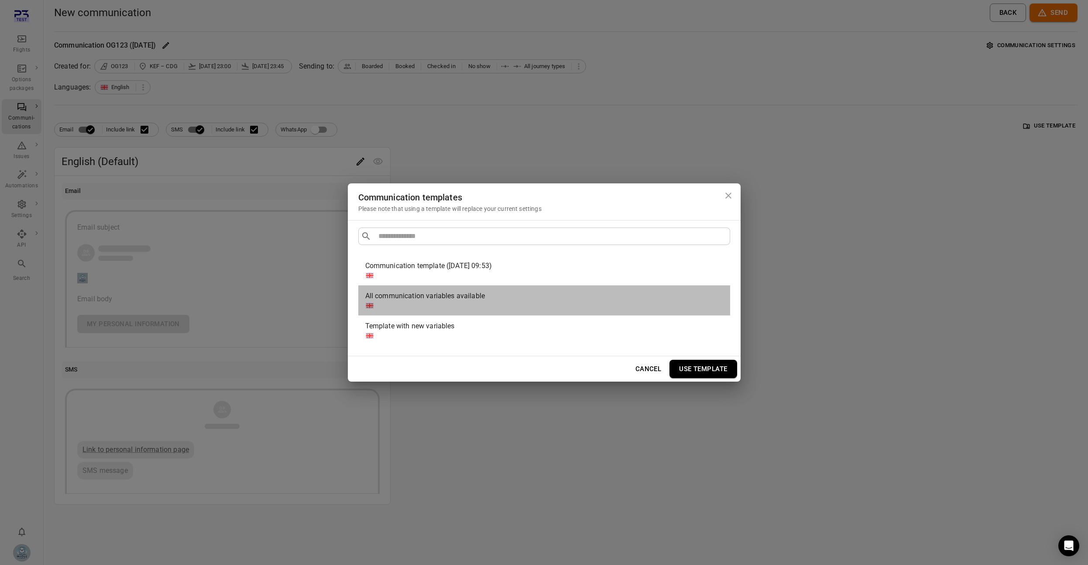
click at [513, 293] on div "All communication variables available" at bounding box center [542, 296] width 355 height 10
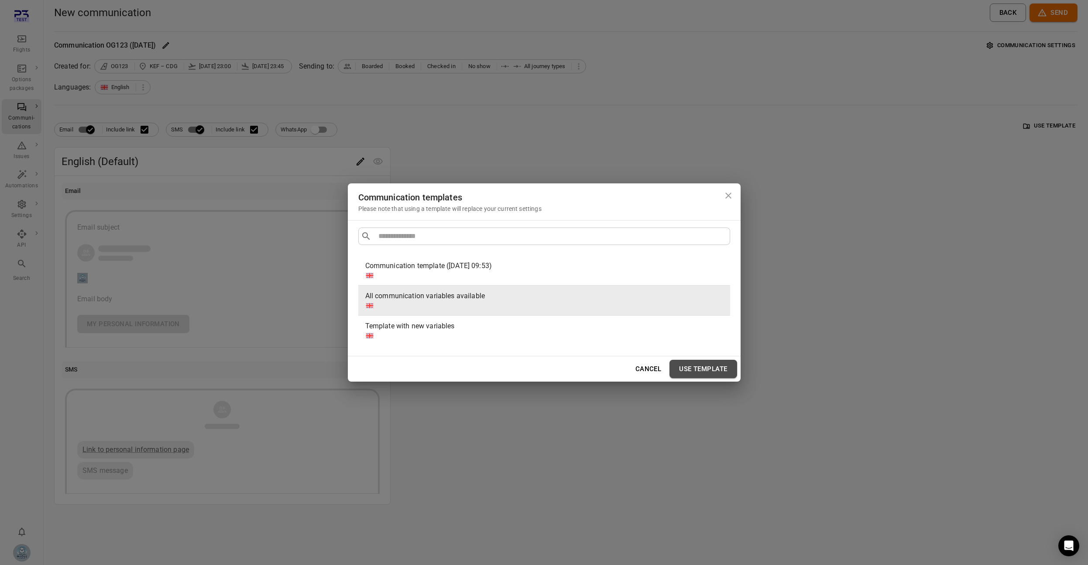
click at [708, 365] on button "Use template" at bounding box center [703, 369] width 67 height 18
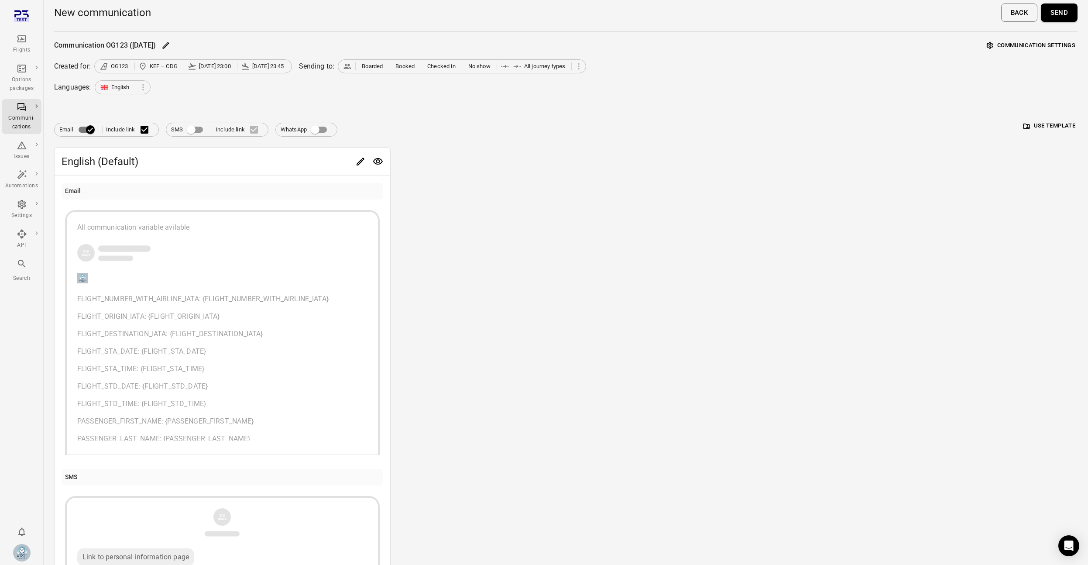
click at [374, 164] on icon "Preview" at bounding box center [378, 161] width 10 height 10
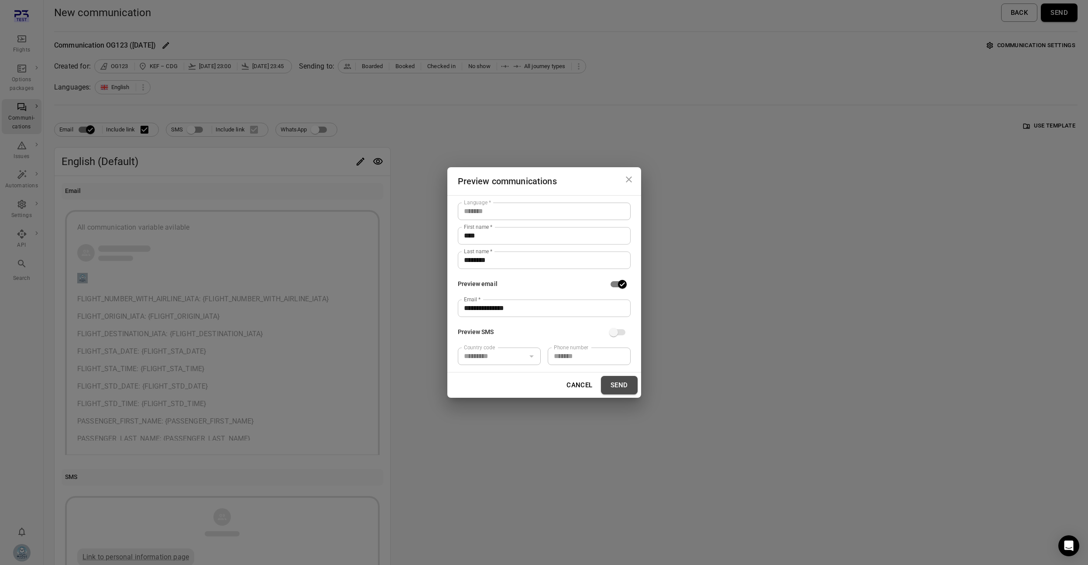
click at [620, 385] on button "Send" at bounding box center [619, 385] width 37 height 18
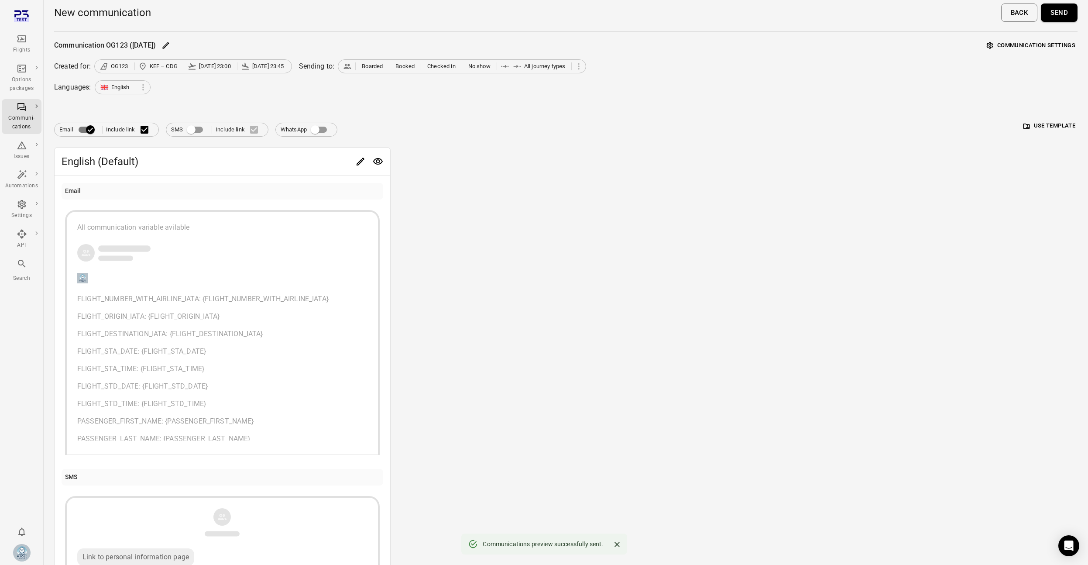
click at [420, 153] on div "English (Default) Email All communication variable avilable FLIGHT_NUMBER_WITH_…" at bounding box center [566, 379] width 1024 height 465
click at [22, 52] on div "Flights" at bounding box center [21, 50] width 33 height 9
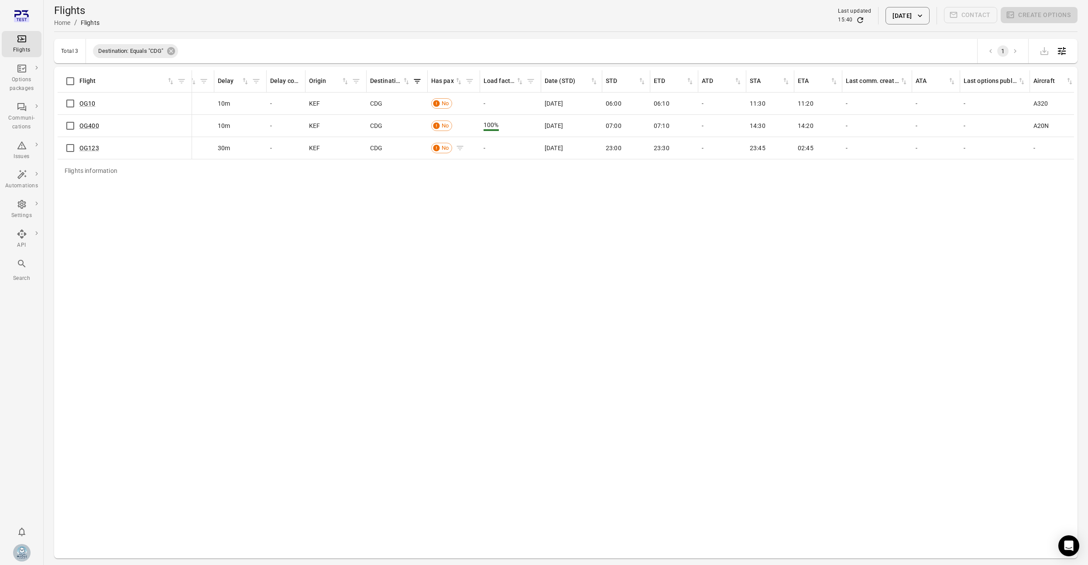
scroll to position [0, 182]
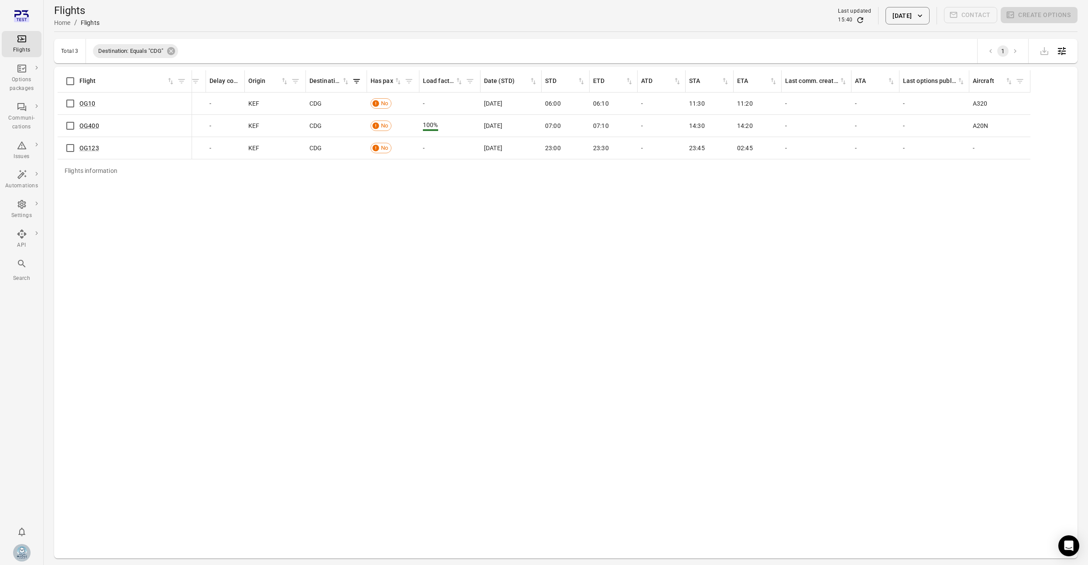
click at [695, 200] on div "Flights information Flight Airline Flight status Delay Delay codes Origin Desti…" at bounding box center [566, 312] width 1017 height 485
click at [1061, 52] on icon "Open table configuration" at bounding box center [1062, 51] width 10 height 10
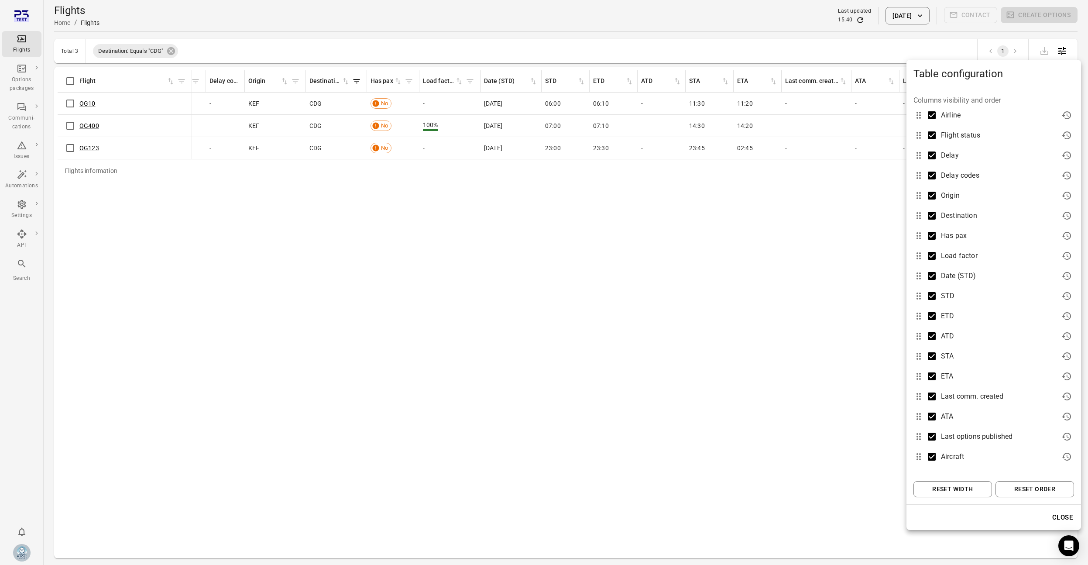
click at [816, 281] on div at bounding box center [544, 282] width 1088 height 565
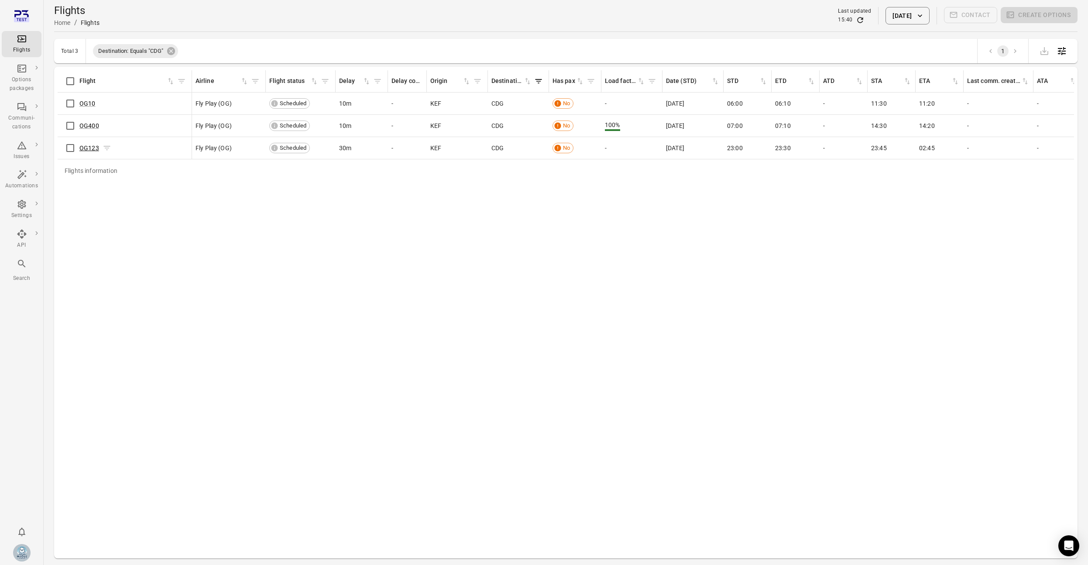
click at [90, 149] on link "OG123" at bounding box center [89, 148] width 20 height 7
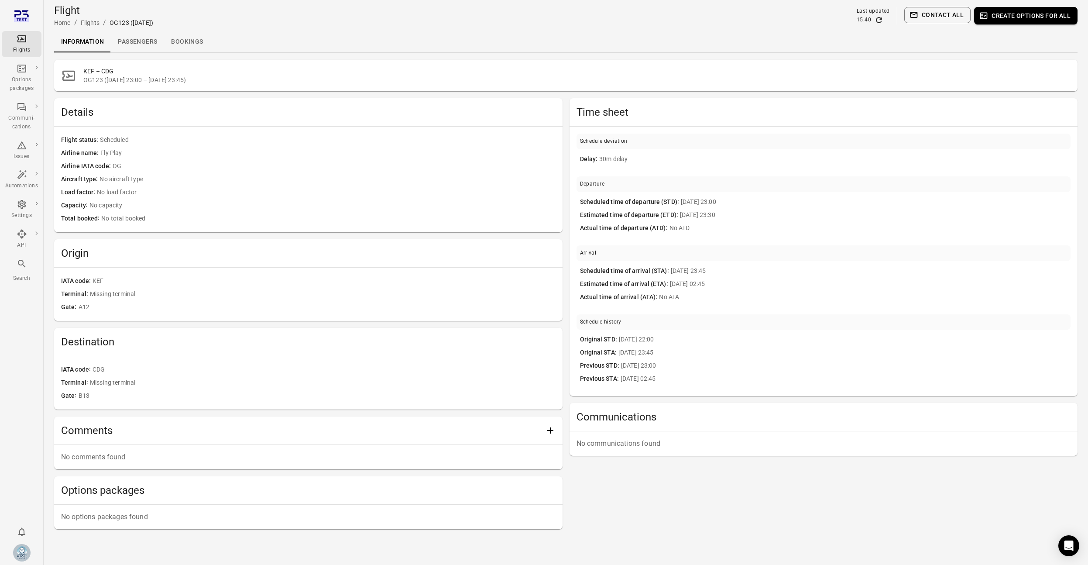
click at [613, 156] on span "30m delay" at bounding box center [833, 160] width 468 height 10
